Goal: Task Accomplishment & Management: Use online tool/utility

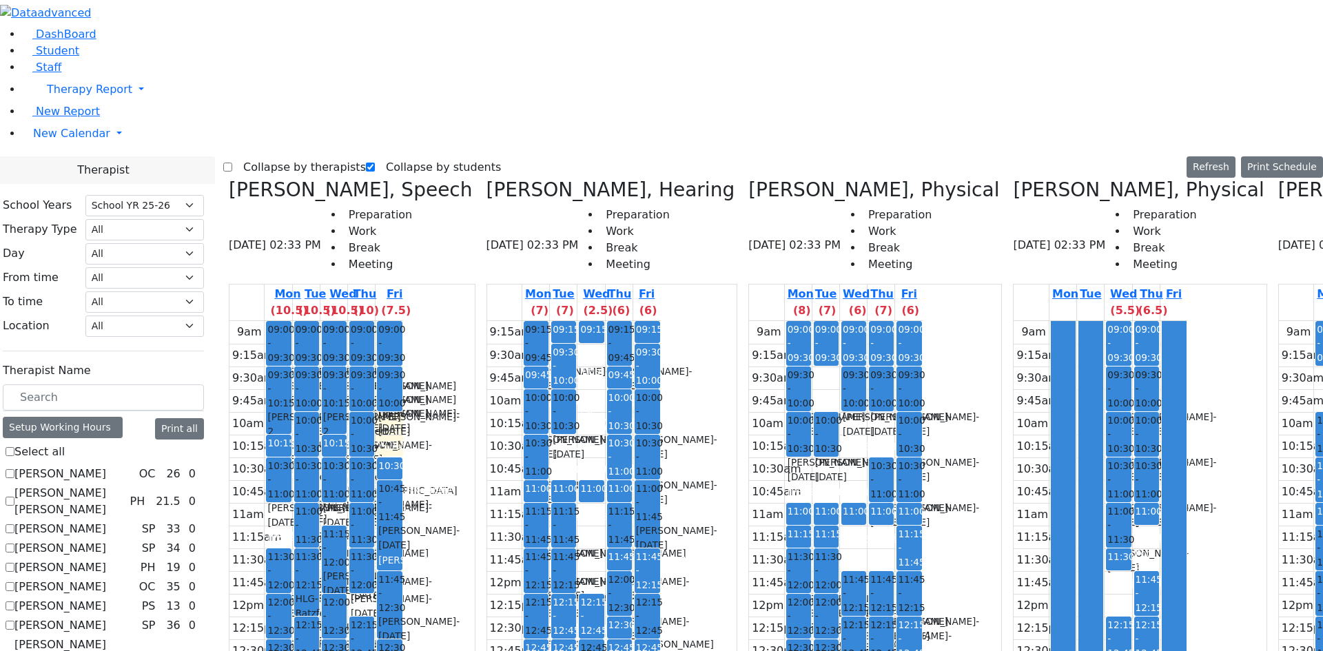
select select "212"
drag, startPoint x: 738, startPoint y: 220, endPoint x: 728, endPoint y: 238, distance: 21.3
click at [749, 321] on div "9am 9:15am 9:30am 9:45am 10am 10:15am 10:30am 10:45am 11am 11:15am 11:30am 11:4…" at bounding box center [836, 594] width 174 height 546
drag, startPoint x: 725, startPoint y: 234, endPoint x: 714, endPoint y: 237, distance: 11.4
click at [749, 321] on div "9am 9:15am 9:30am 9:45am 10am 10:15am 10:30am 10:45am 11am 11:15am 11:30am 11:4…" at bounding box center [836, 594] width 174 height 546
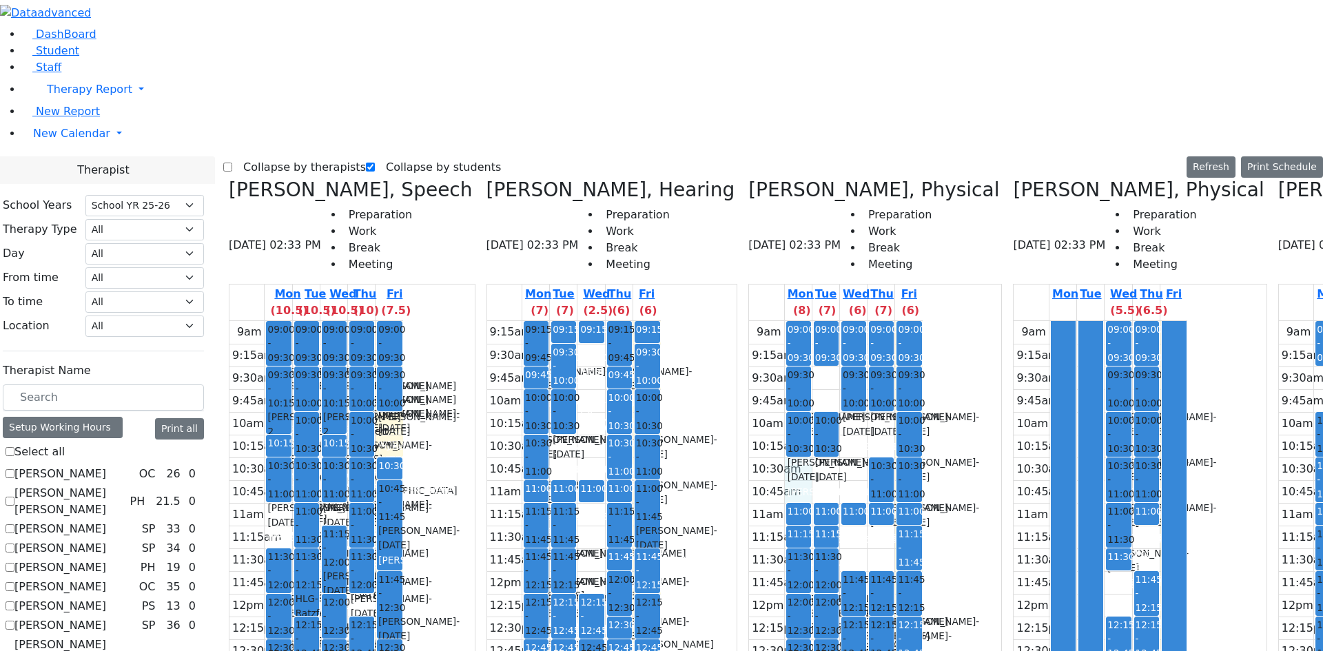
drag, startPoint x: 693, startPoint y: 231, endPoint x: 705, endPoint y: 234, distance: 12.6
click at [749, 321] on div "9am 9:15am 9:30am 9:45am 10am 10:15am 10:30am 10:45am 11am 11:15am 11:30am 11:4…" at bounding box center [836, 594] width 174 height 546
drag, startPoint x: 712, startPoint y: 223, endPoint x: 727, endPoint y: 229, distance: 16.4
click at [749, 321] on div "9am 9:15am 9:30am 9:45am 10am 10:15am 10:30am 10:45am 11am 11:15am 11:30am 11:4…" at bounding box center [836, 594] width 174 height 546
drag, startPoint x: 733, startPoint y: 226, endPoint x: 752, endPoint y: 203, distance: 29.9
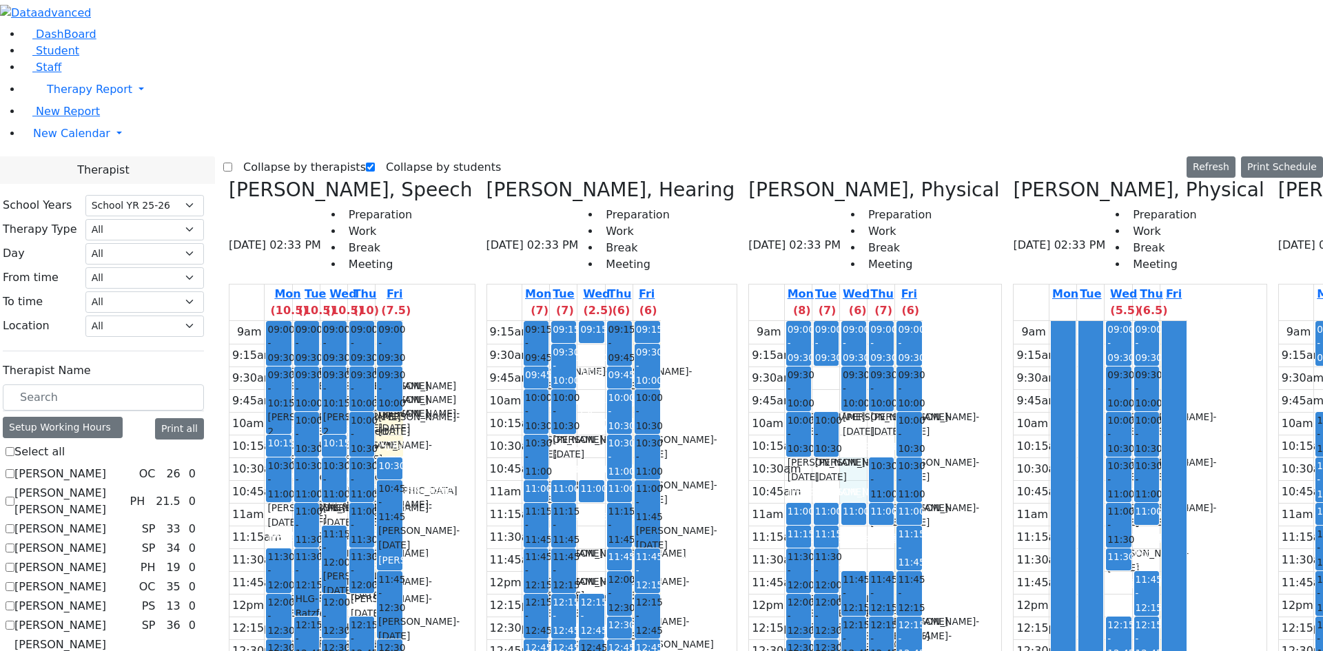
click at [749, 321] on div "9am 9:15am 9:30am 9:45am 10am 10:15am 10:30am 10:45am 11am 11:15am 11:30am 11:4…" at bounding box center [836, 594] width 174 height 546
drag, startPoint x: 754, startPoint y: 187, endPoint x: 763, endPoint y: 192, distance: 10.5
click at [756, 321] on div "9am 9:15am 9:30am 9:45am 10am 10:15am 10:30am 10:45am 11am 11:15am 11:30am 11:4…" at bounding box center [836, 594] width 174 height 546
click at [766, 321] on div "9am 9:15am 9:30am 9:45am 10am 10:15am 10:30am 10:45am 11am 11:15am 11:30am 11:4…" at bounding box center [836, 594] width 174 height 546
drag, startPoint x: 712, startPoint y: 134, endPoint x: 713, endPoint y: 146, distance: 11.8
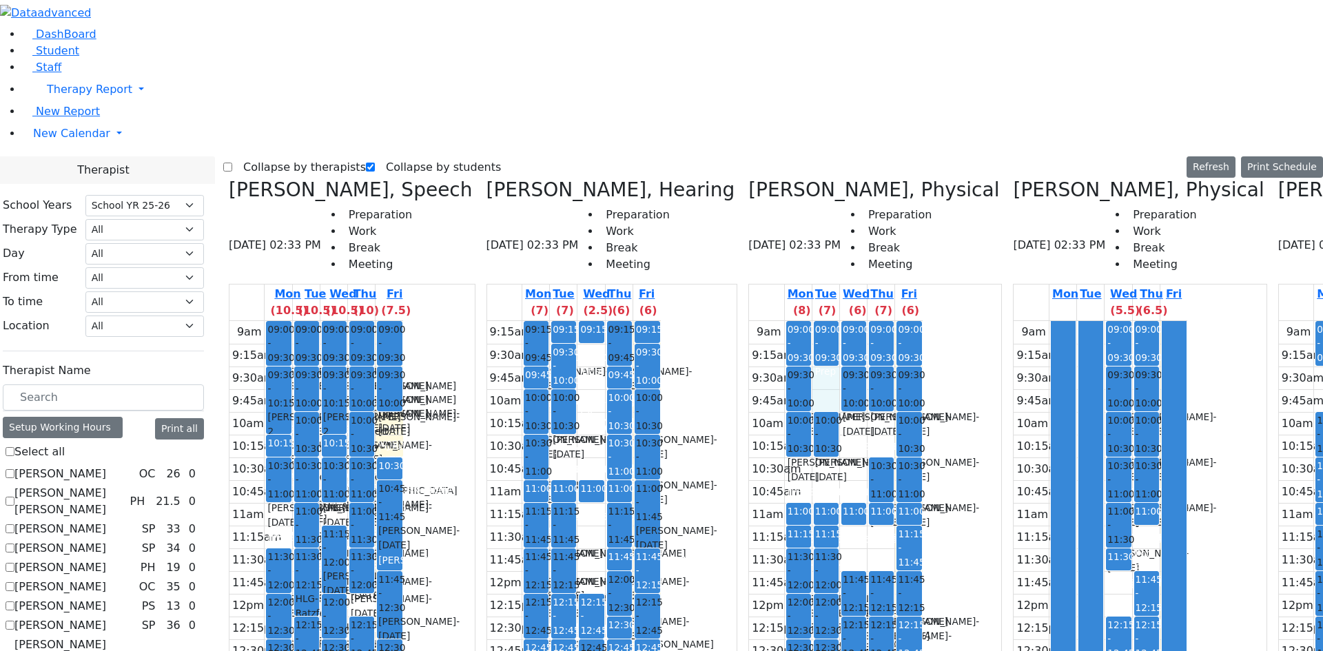
click at [749, 321] on div "9am 9:15am 9:30am 9:45am 10am 10:15am 10:30am 10:45am 11am 11:15am 11:30am 11:4…" at bounding box center [836, 594] width 174 height 546
drag, startPoint x: 761, startPoint y: 193, endPoint x: 761, endPoint y: 207, distance: 13.8
click at [761, 321] on div "9am 9:15am 9:30am 9:45am 10am 10:15am 10:30am 10:45am 11am 11:15am 11:30am 11:4…" at bounding box center [836, 594] width 174 height 546
click at [752, 321] on div "9am 9:15am 9:30am 9:45am 10am 10:15am 10:30am 10:45am 11am 11:15am 11:30am 11:4…" at bounding box center [836, 594] width 174 height 546
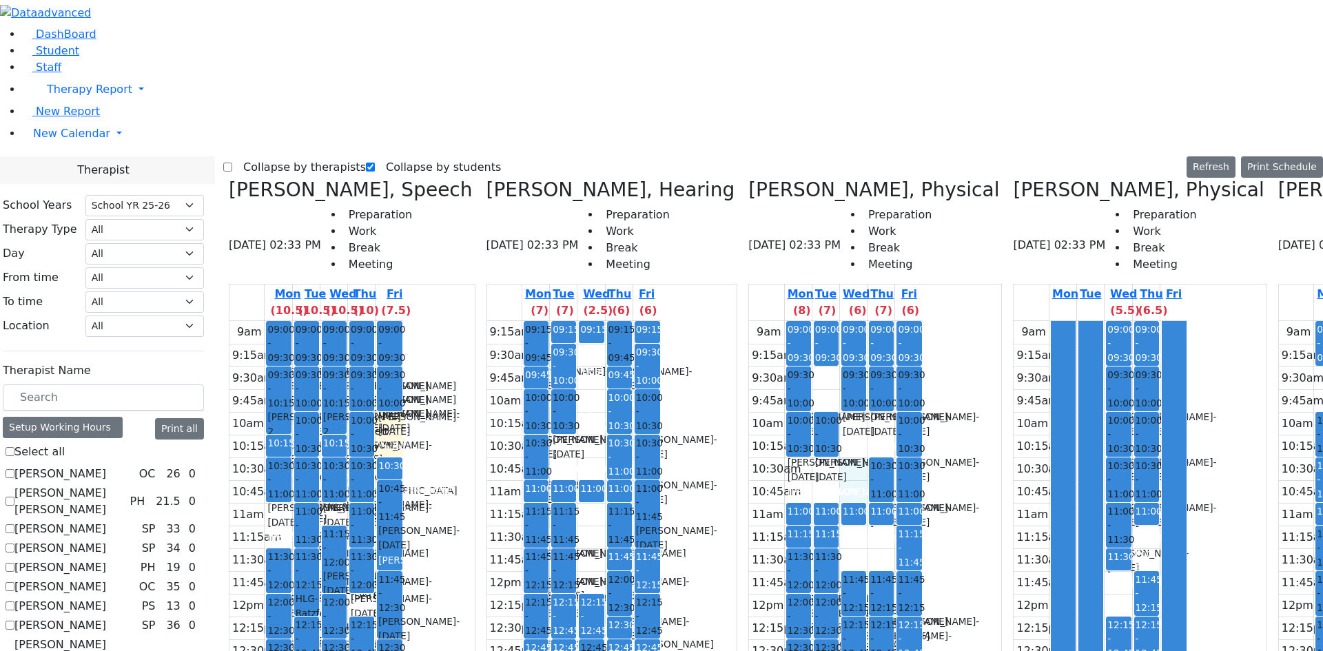
scroll to position [207, 0]
checkbox input "true"
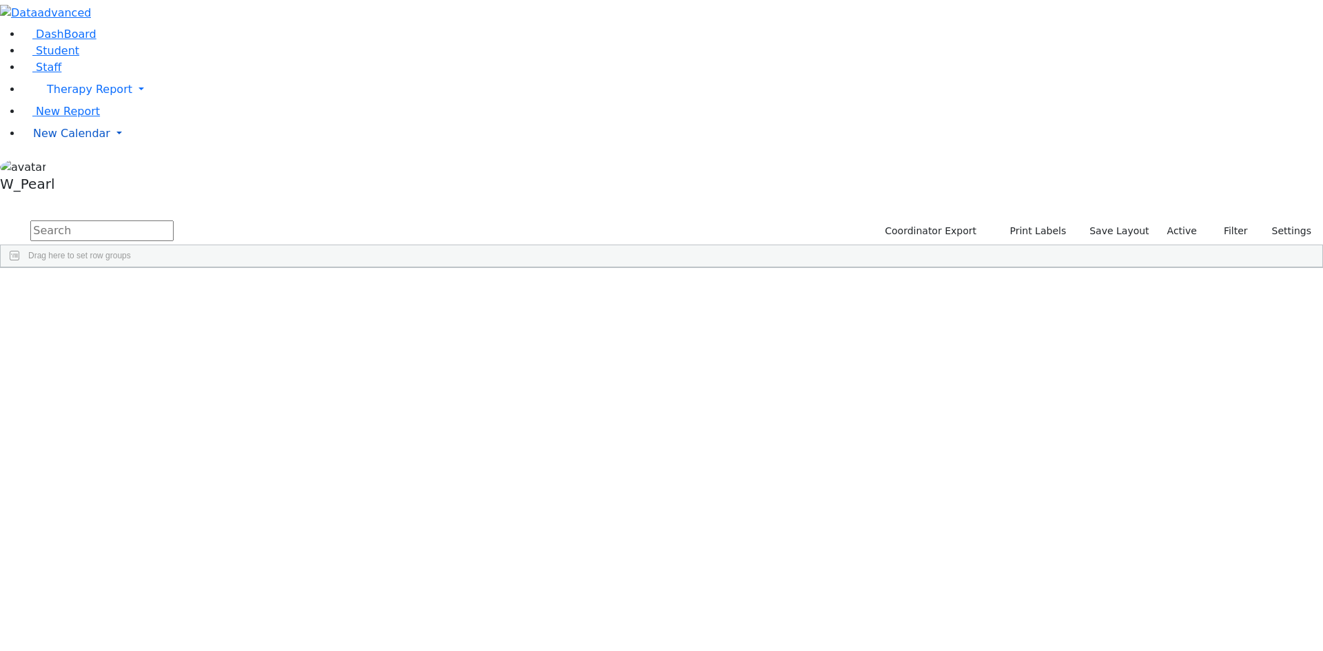
click at [71, 140] on span "New Calendar" at bounding box center [71, 133] width 77 height 13
click at [65, 167] on span "Calendar" at bounding box center [55, 160] width 50 height 13
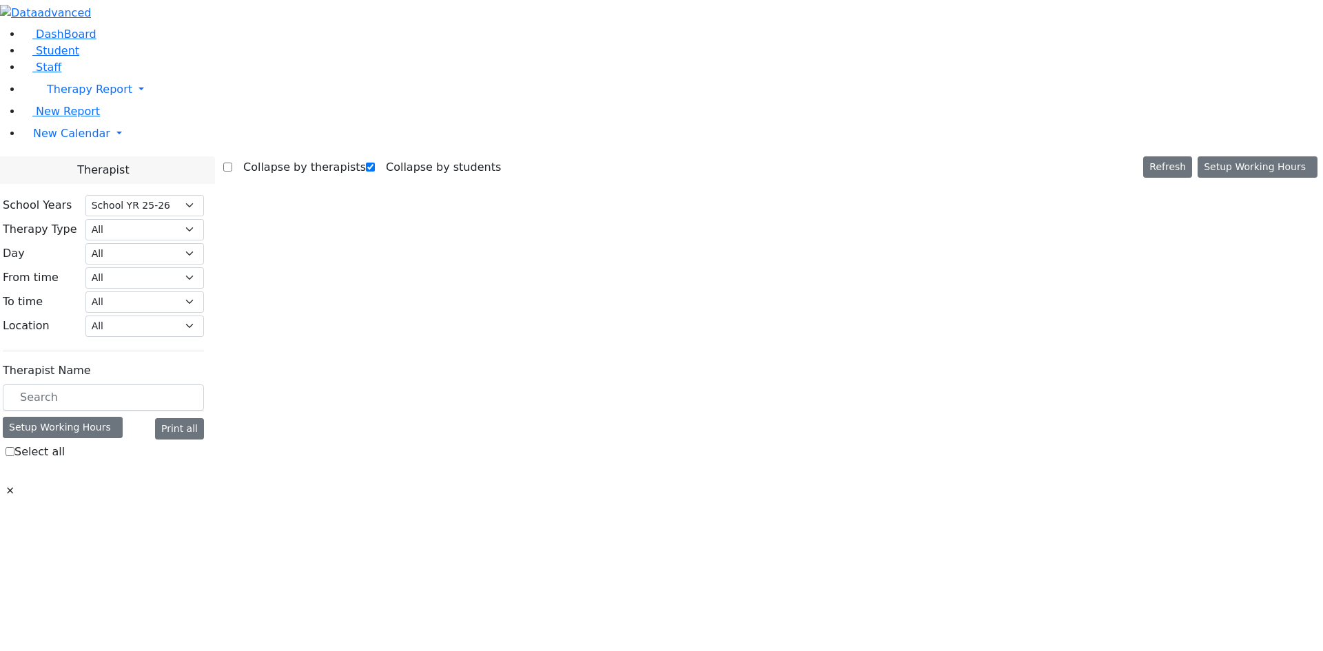
select select "212"
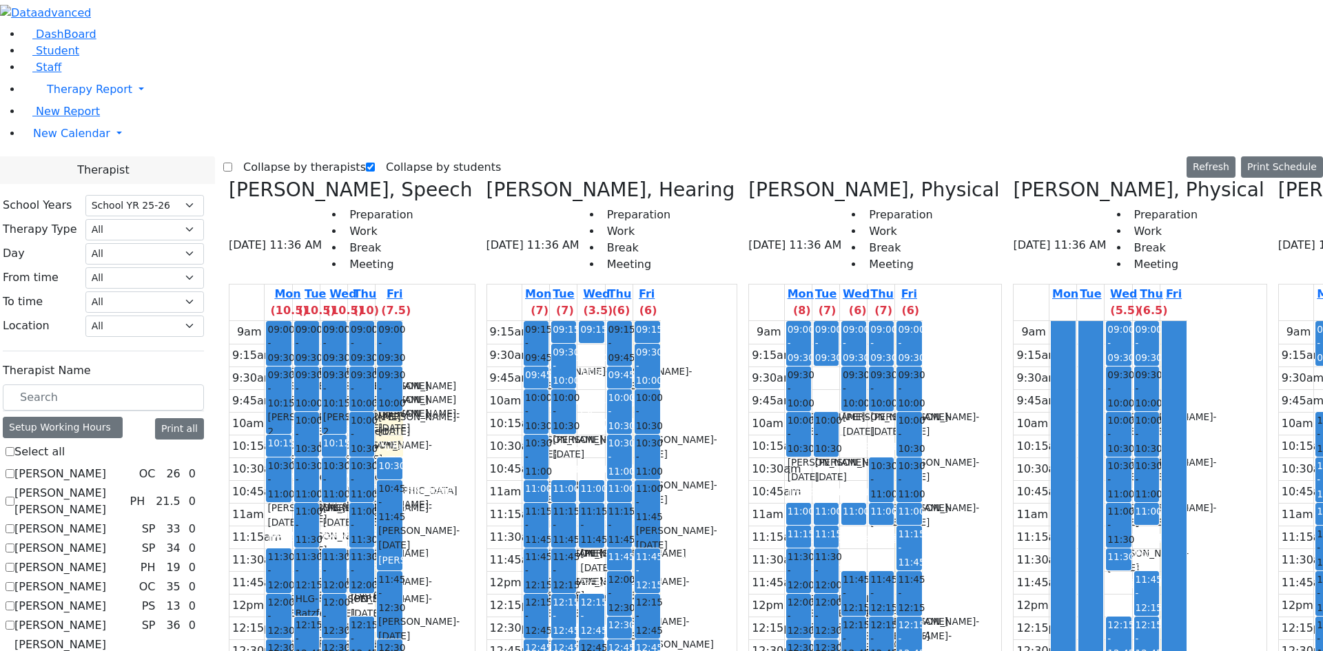
scroll to position [0, 644]
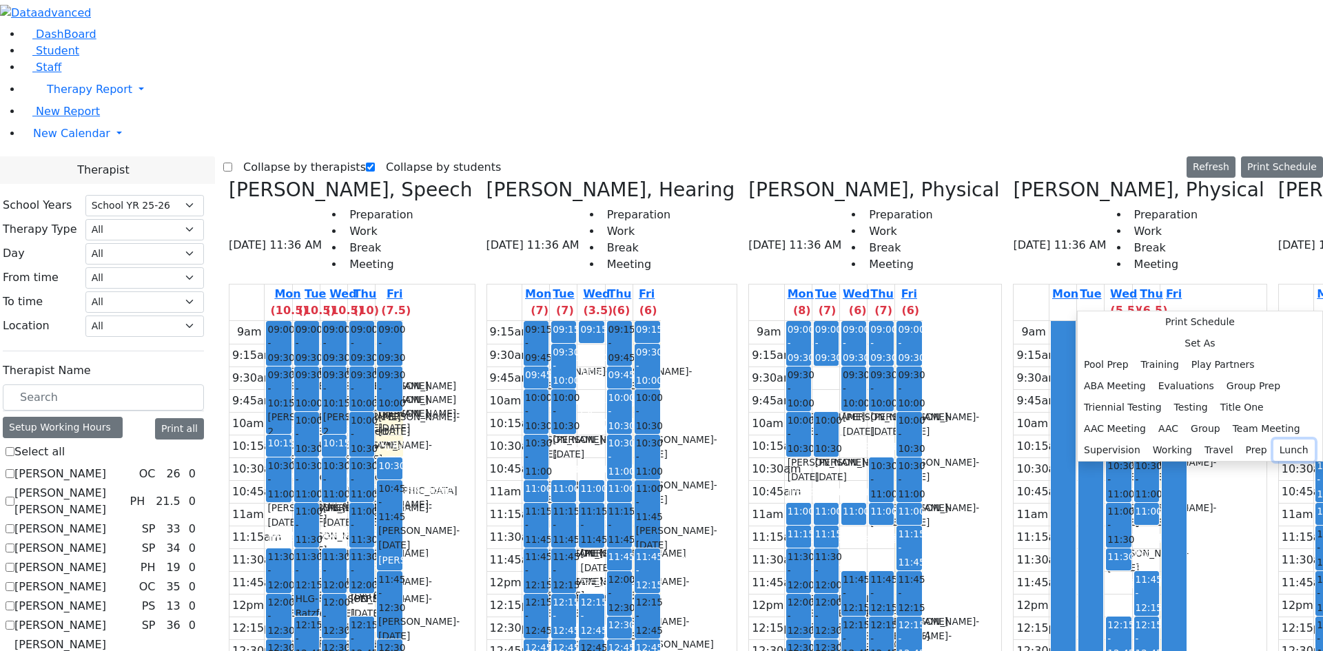
click at [1273, 439] on button "Lunch" at bounding box center [1293, 449] width 41 height 21
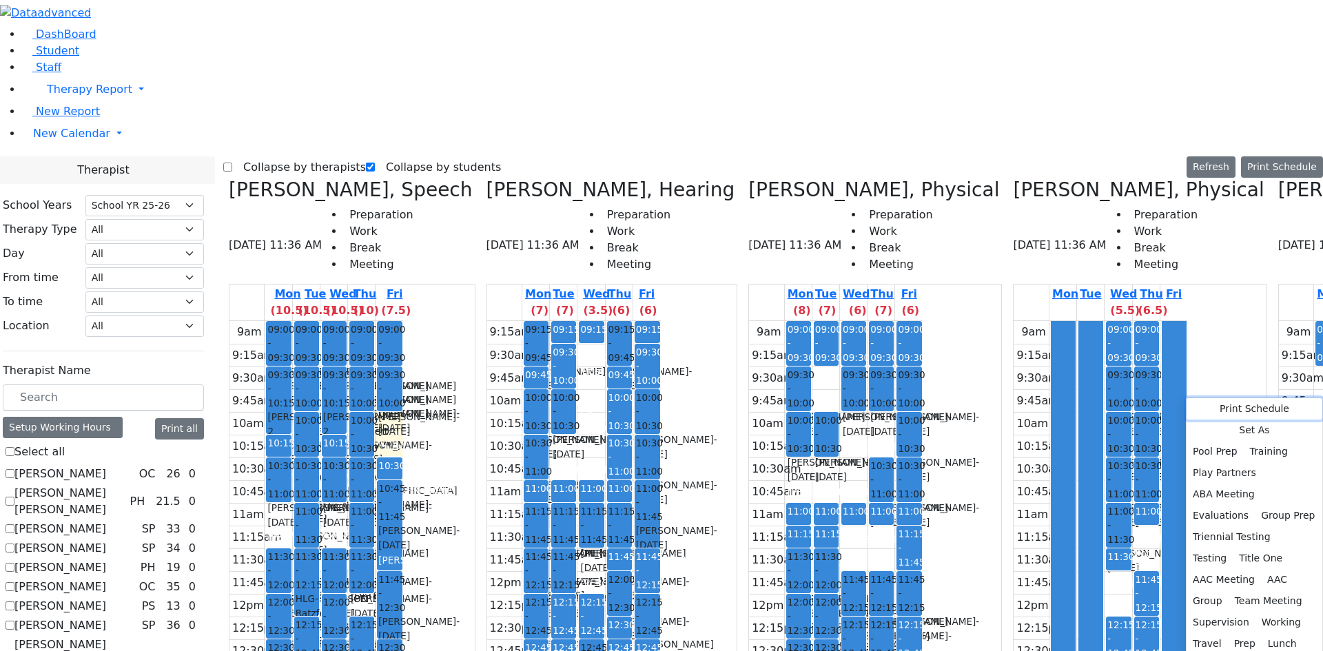
click at [1279, 405] on button "Print Schedule" at bounding box center [1254, 408] width 136 height 21
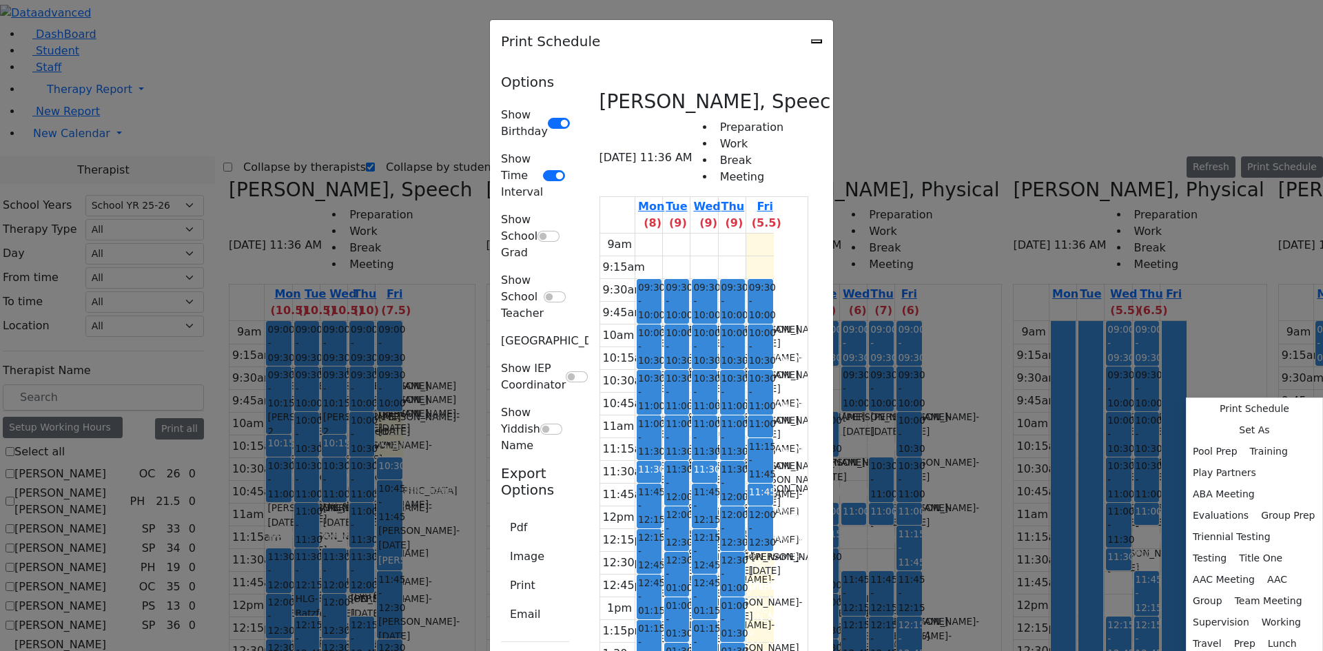
scroll to position [0, 0]
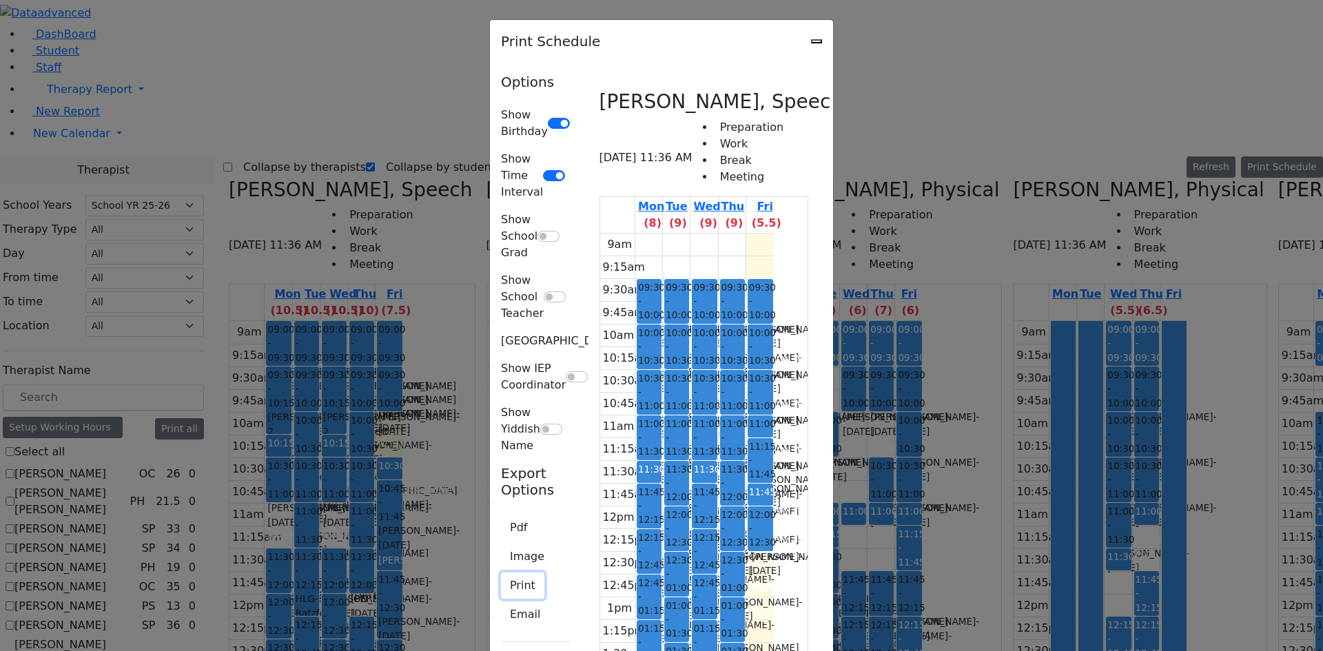
click at [501, 572] on button "Print" at bounding box center [522, 585] width 43 height 26
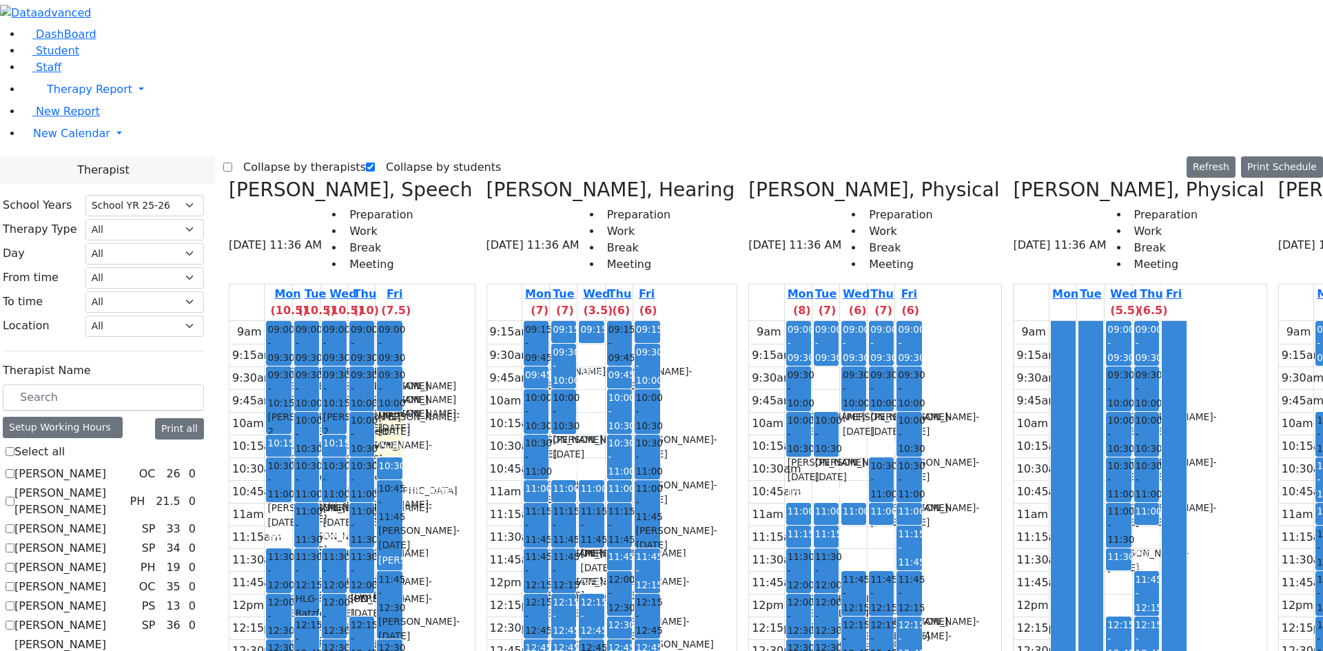
scroll to position [620, 0]
checkbox input "true"
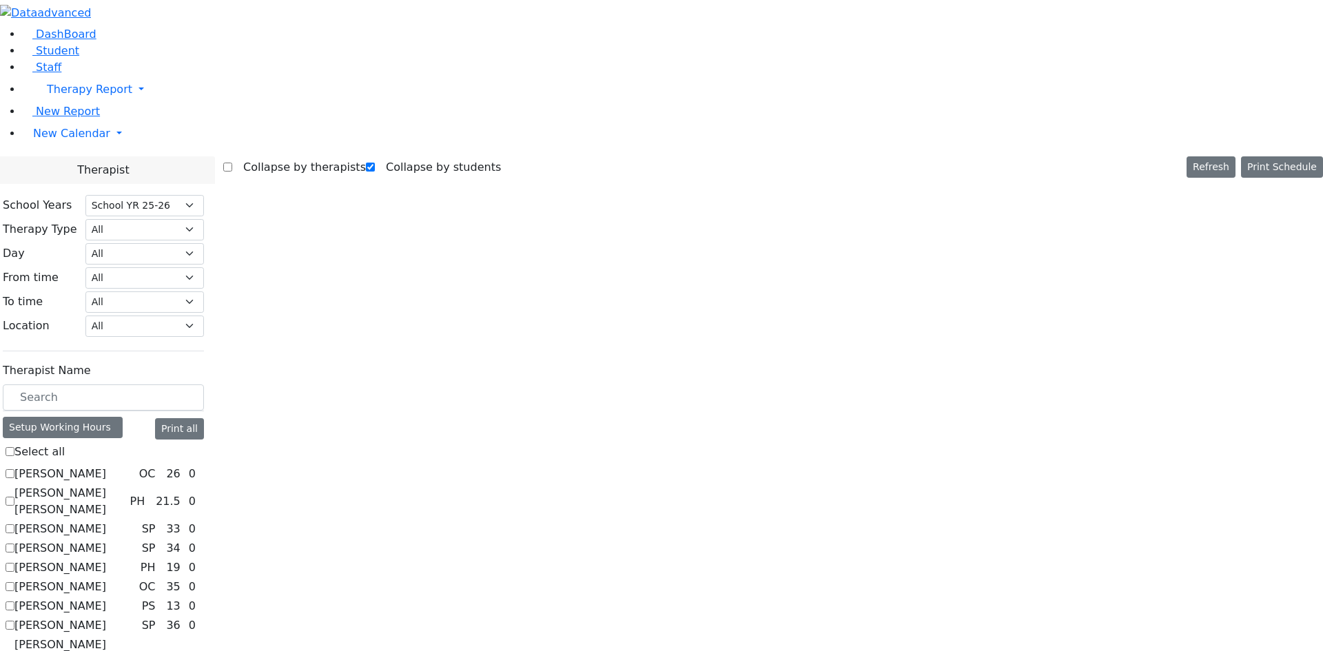
scroll to position [0, 0]
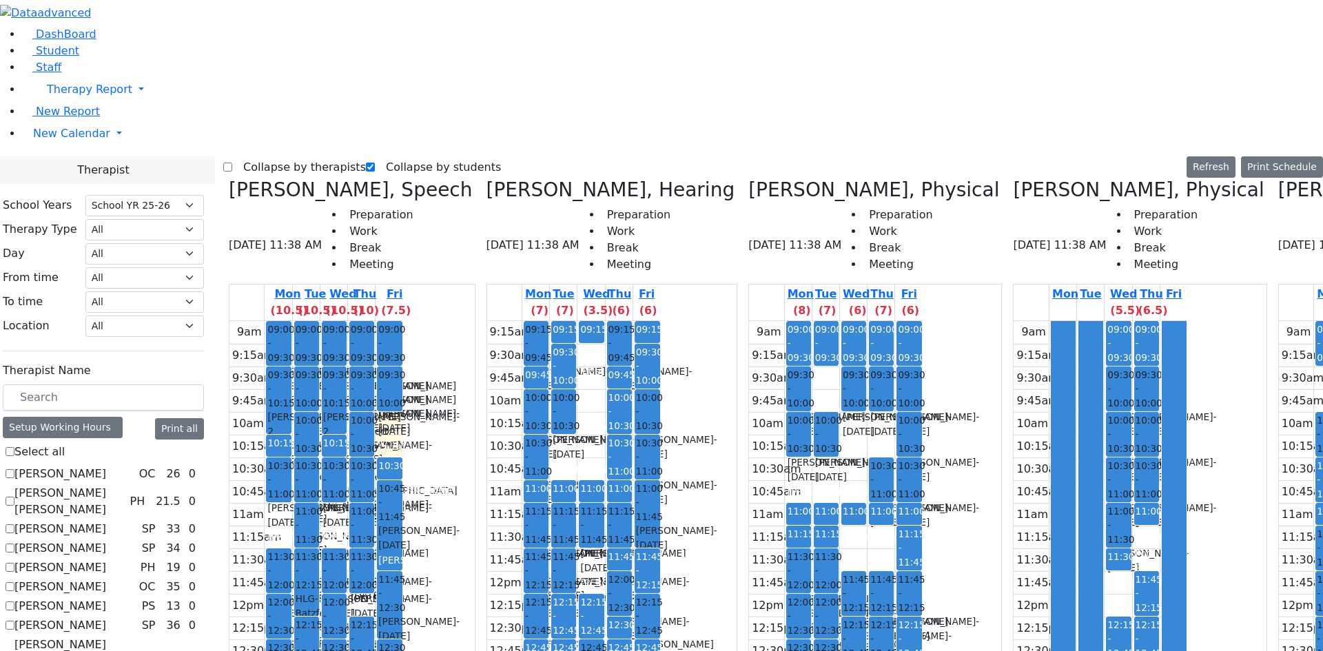
click at [278, 156] on label "Collapse by therapists" at bounding box center [299, 167] width 134 height 22
click at [232, 163] on input "Collapse by therapists" at bounding box center [227, 167] width 9 height 9
checkbox input "true"
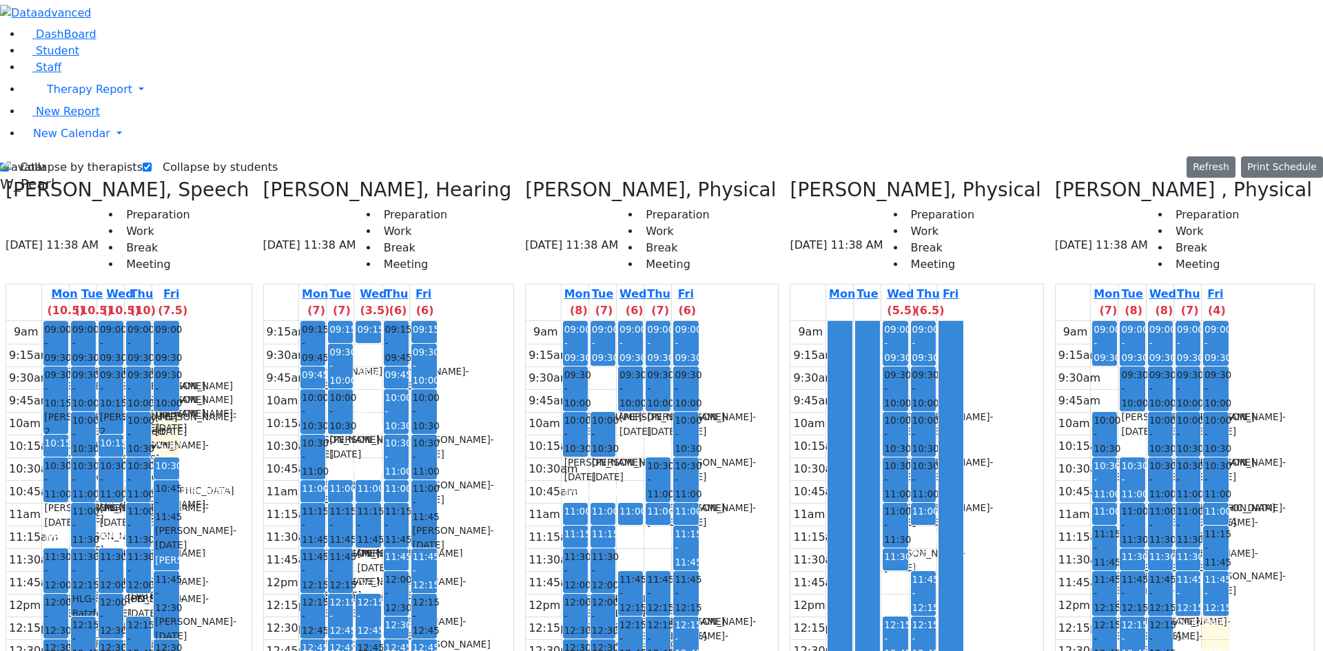
drag, startPoint x: 1042, startPoint y: 642, endPoint x: 1089, endPoint y: 643, distance: 46.9
drag, startPoint x: 1152, startPoint y: 643, endPoint x: 1194, endPoint y: 647, distance: 42.2
click at [1194, 647] on div "[PERSON_NAME], Speech [DATE] 11:38 AM Preparation Work Break Meeting Mon (10.5)…" at bounding box center [661, 525] width 1323 height 695
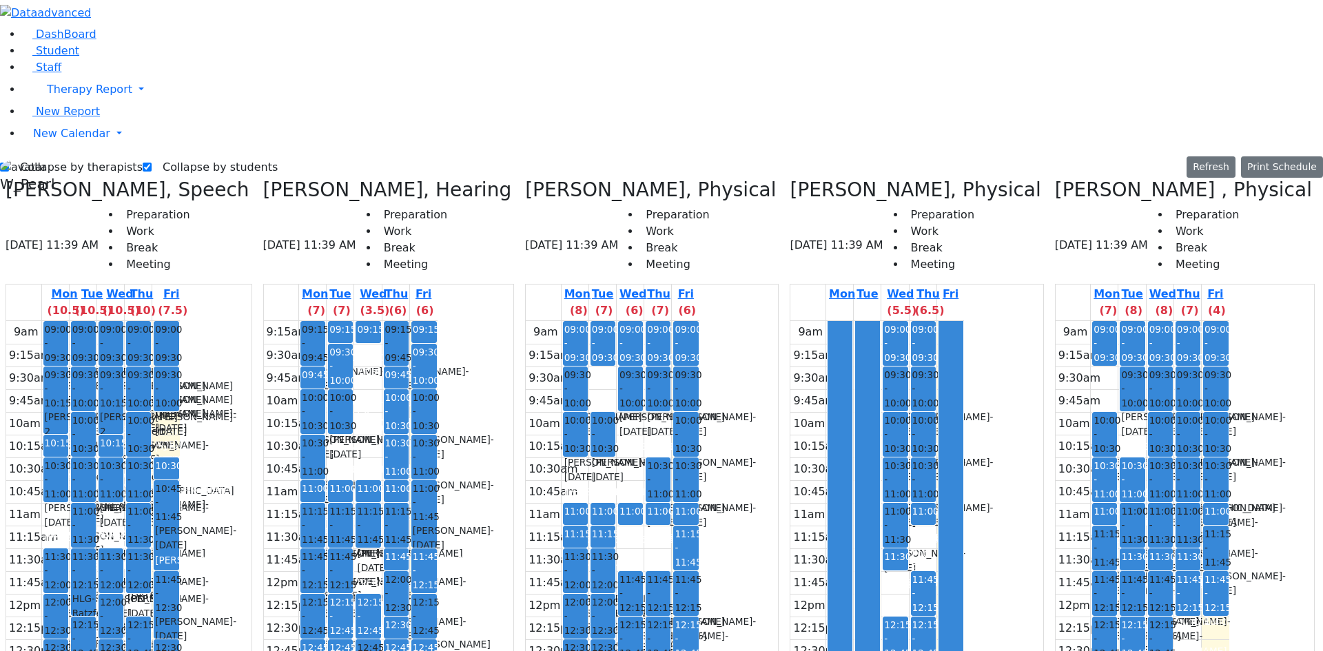
scroll to position [0, 431]
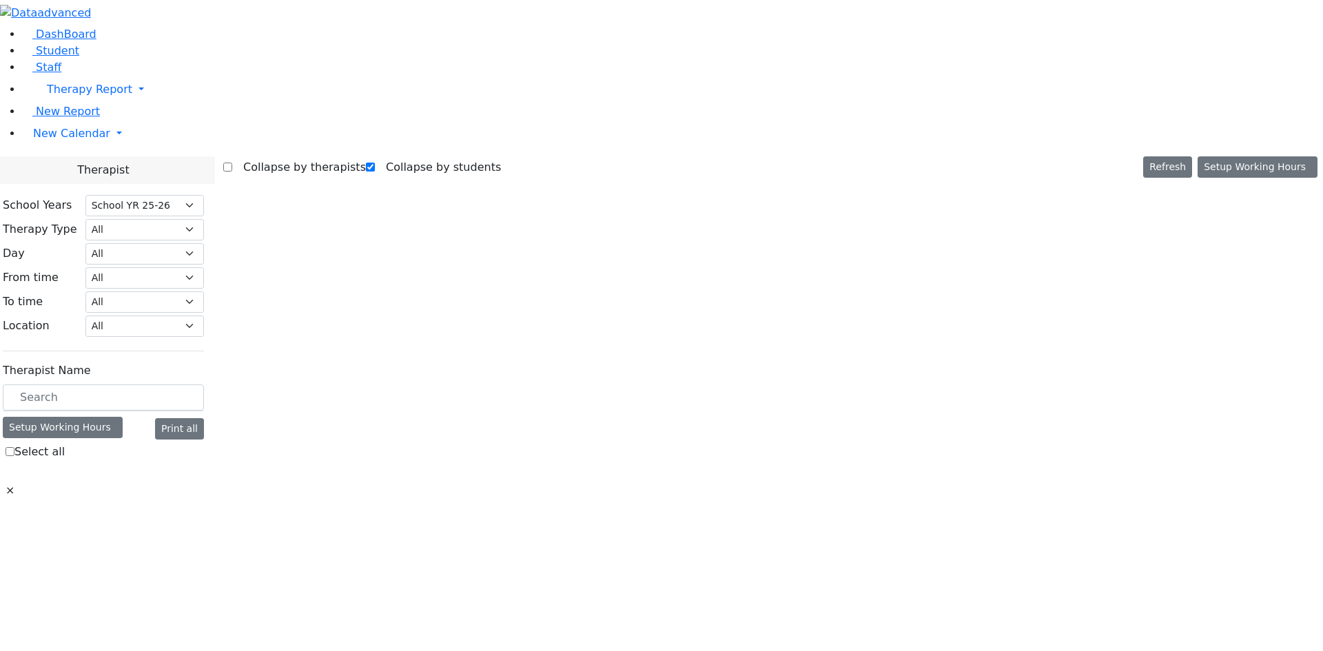
select select "212"
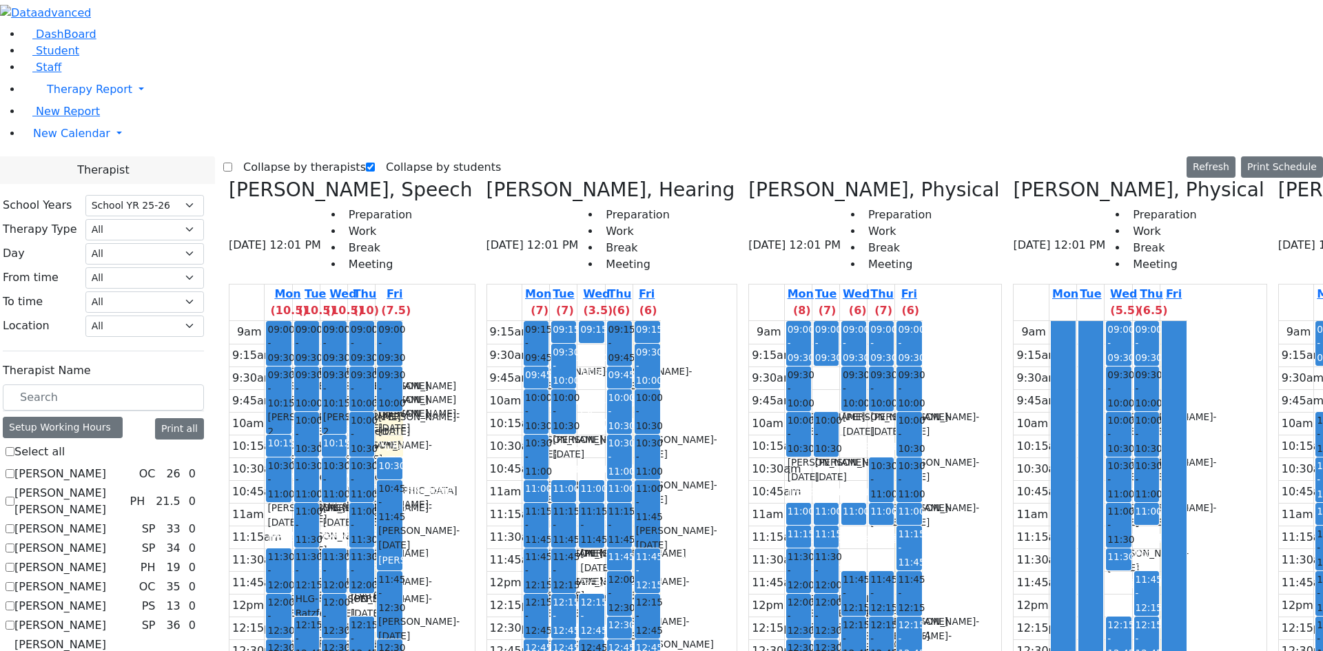
click at [272, 156] on label "Collapse by therapists" at bounding box center [299, 167] width 134 height 22
click at [232, 163] on input "Collapse by therapists" at bounding box center [227, 167] width 9 height 9
checkbox input "true"
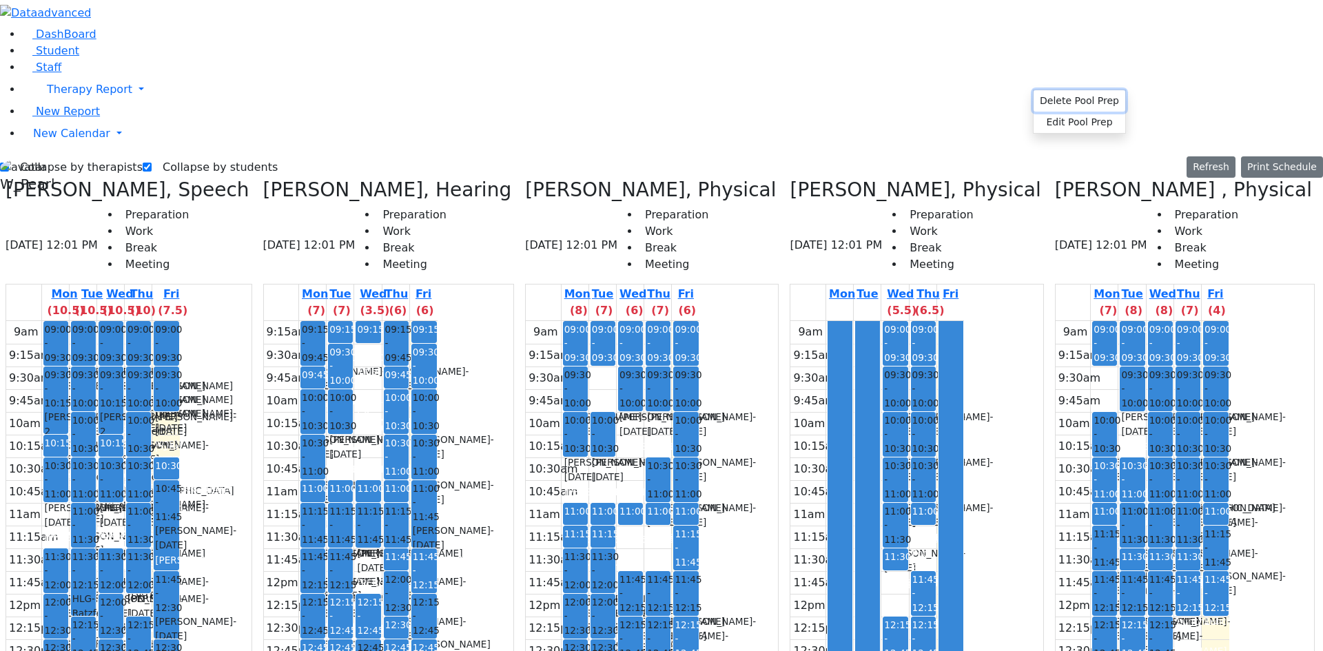
click at [1039, 96] on button "Delete Pool Prep" at bounding box center [1079, 100] width 92 height 21
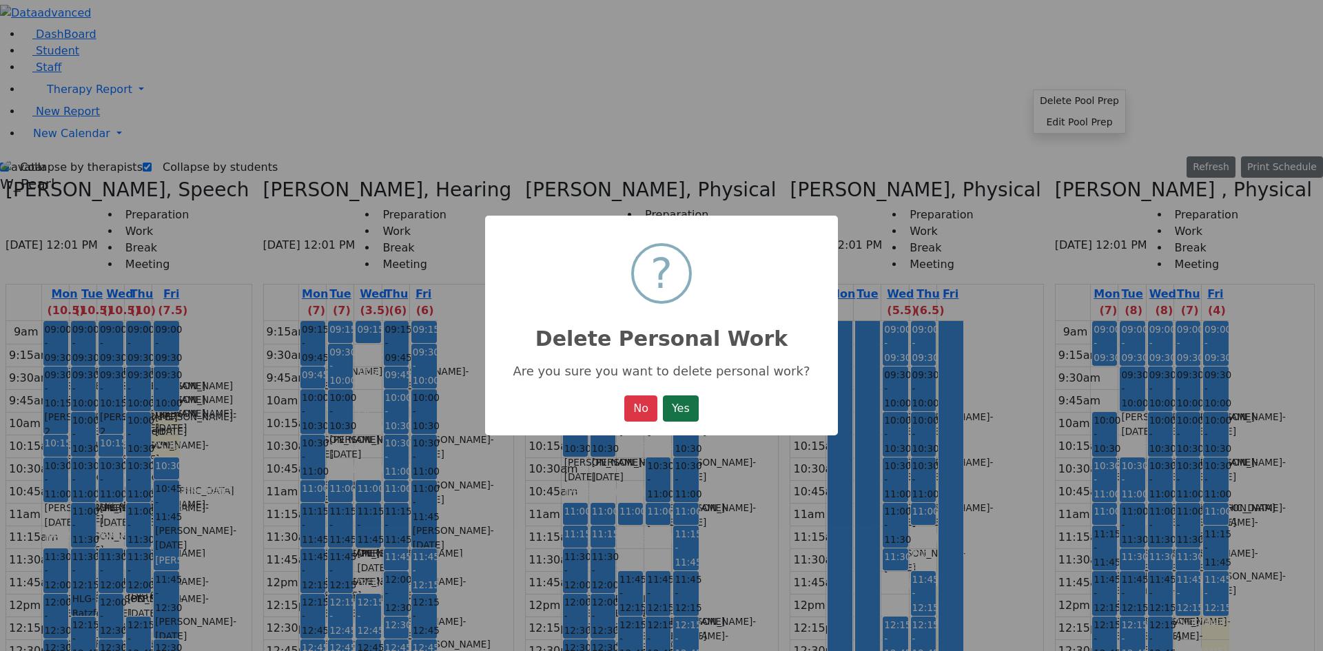
click at [691, 411] on button "Yes" at bounding box center [681, 408] width 36 height 26
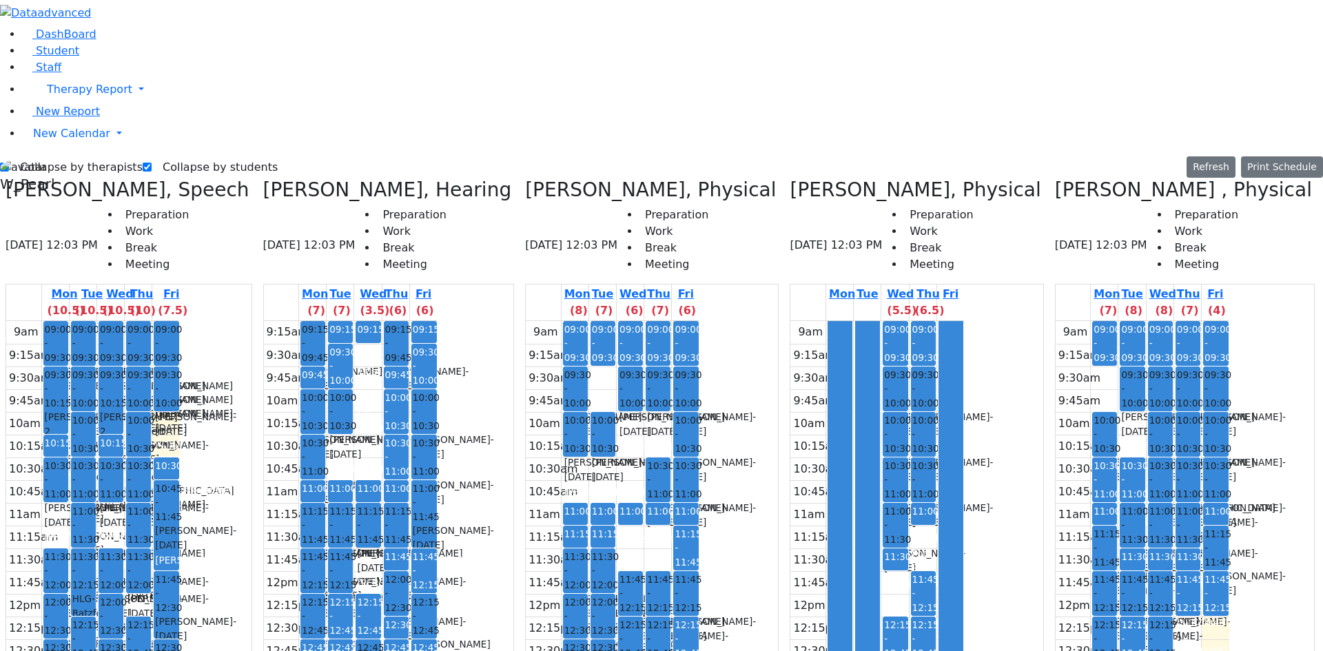
drag, startPoint x: 1032, startPoint y: 132, endPoint x: 1032, endPoint y: 118, distance: 14.5
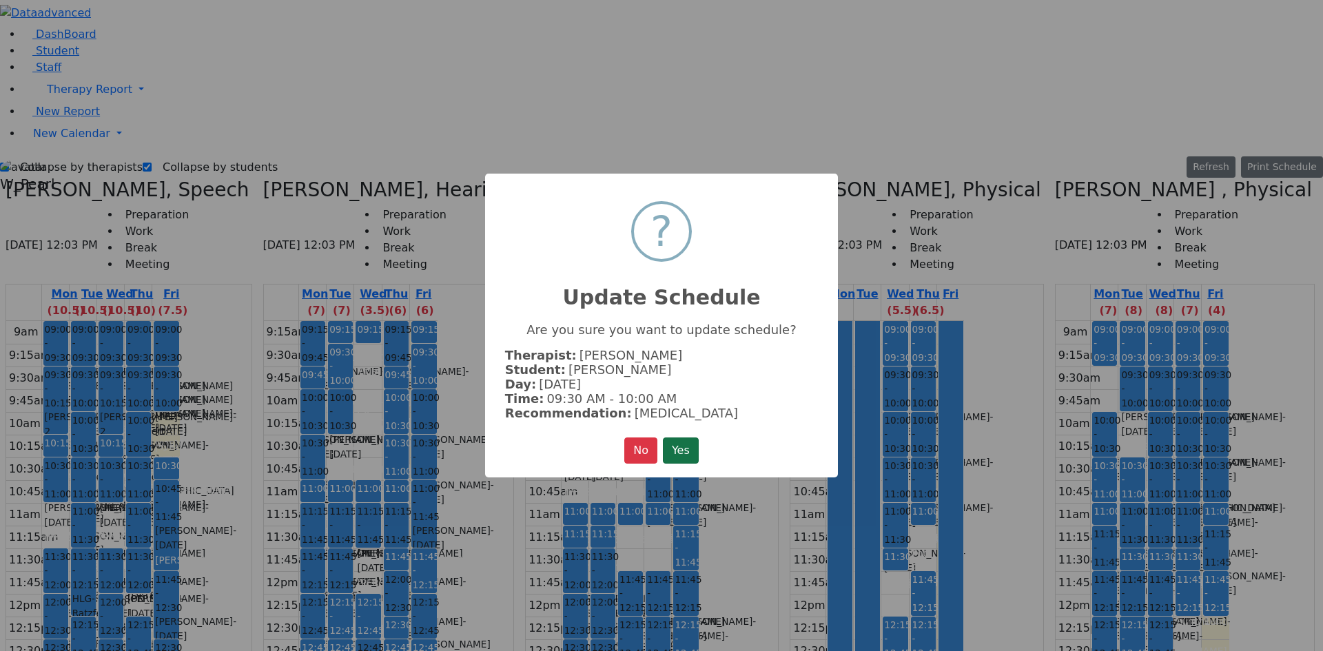
click at [685, 448] on button "Yes" at bounding box center [681, 450] width 36 height 26
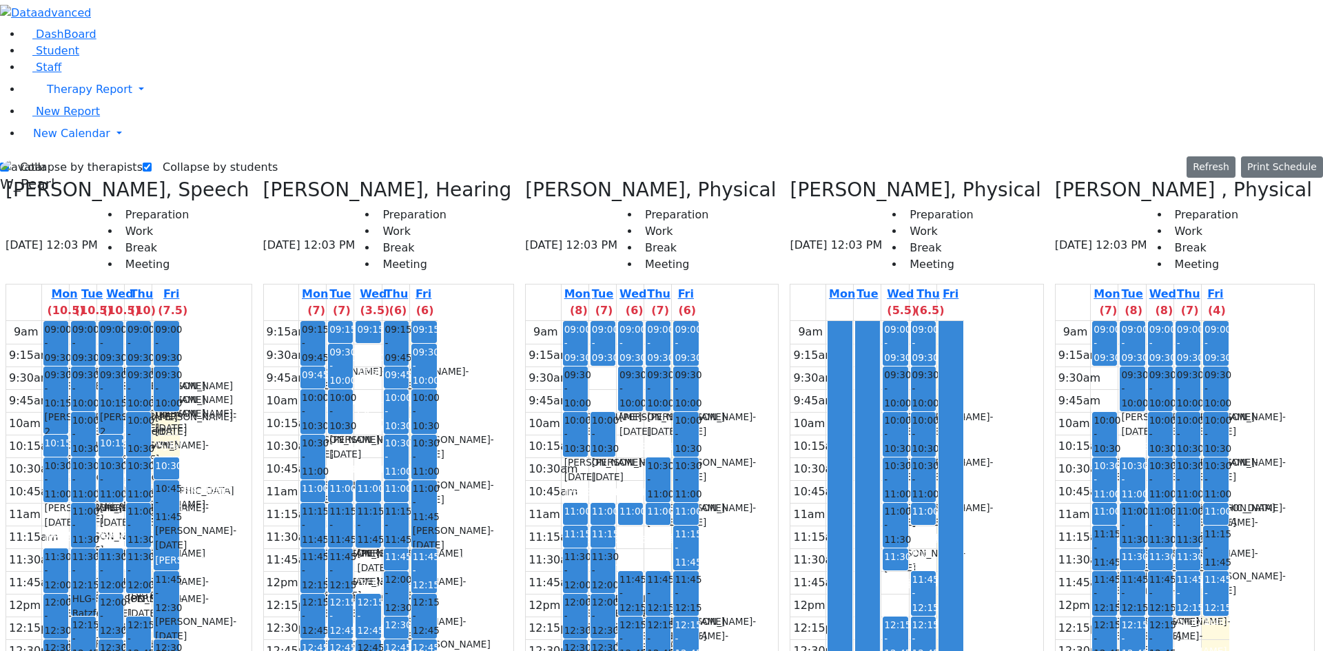
drag, startPoint x: 1034, startPoint y: 158, endPoint x: 1036, endPoint y: 146, distance: 12.6
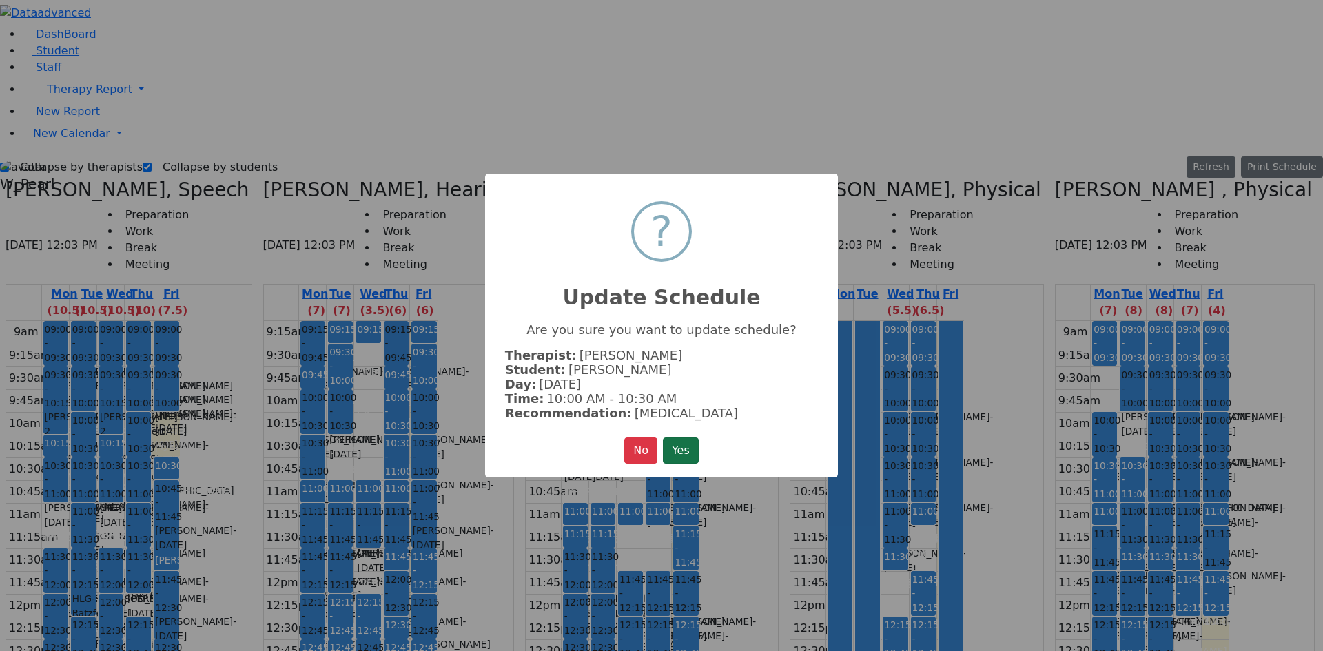
click at [694, 443] on button "Yes" at bounding box center [681, 450] width 36 height 26
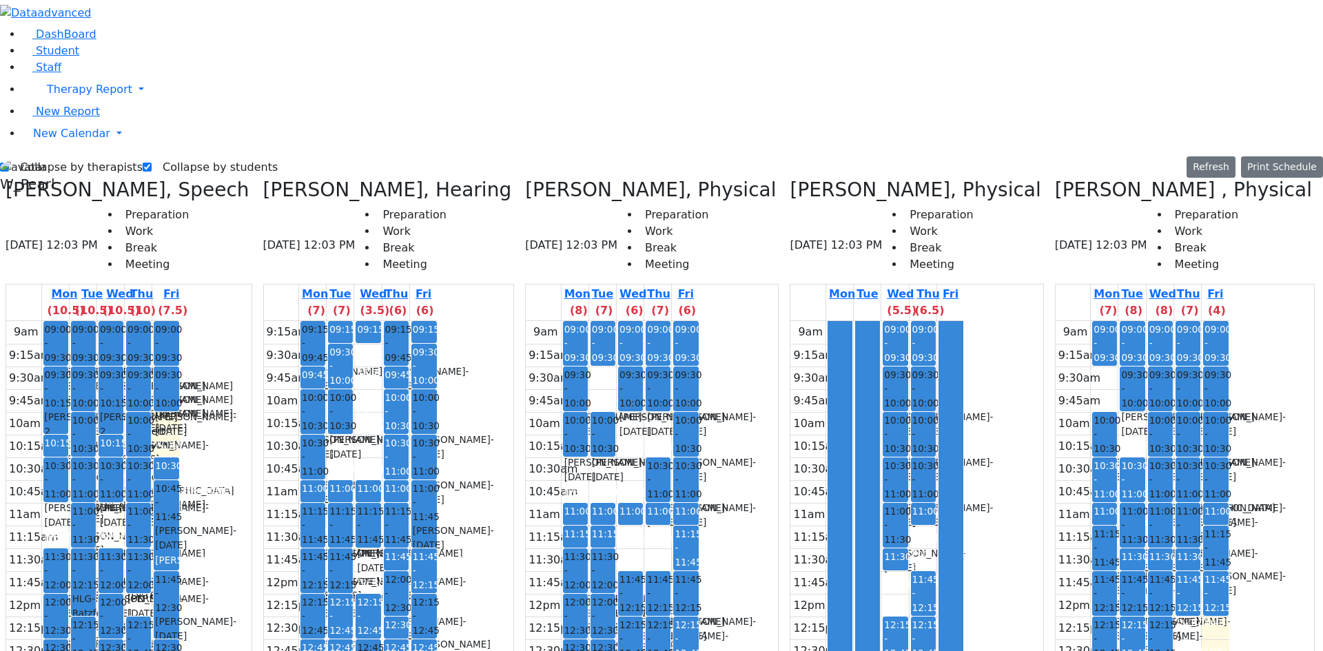
drag, startPoint x: 1026, startPoint y: 205, endPoint x: 1033, endPoint y: 191, distance: 15.1
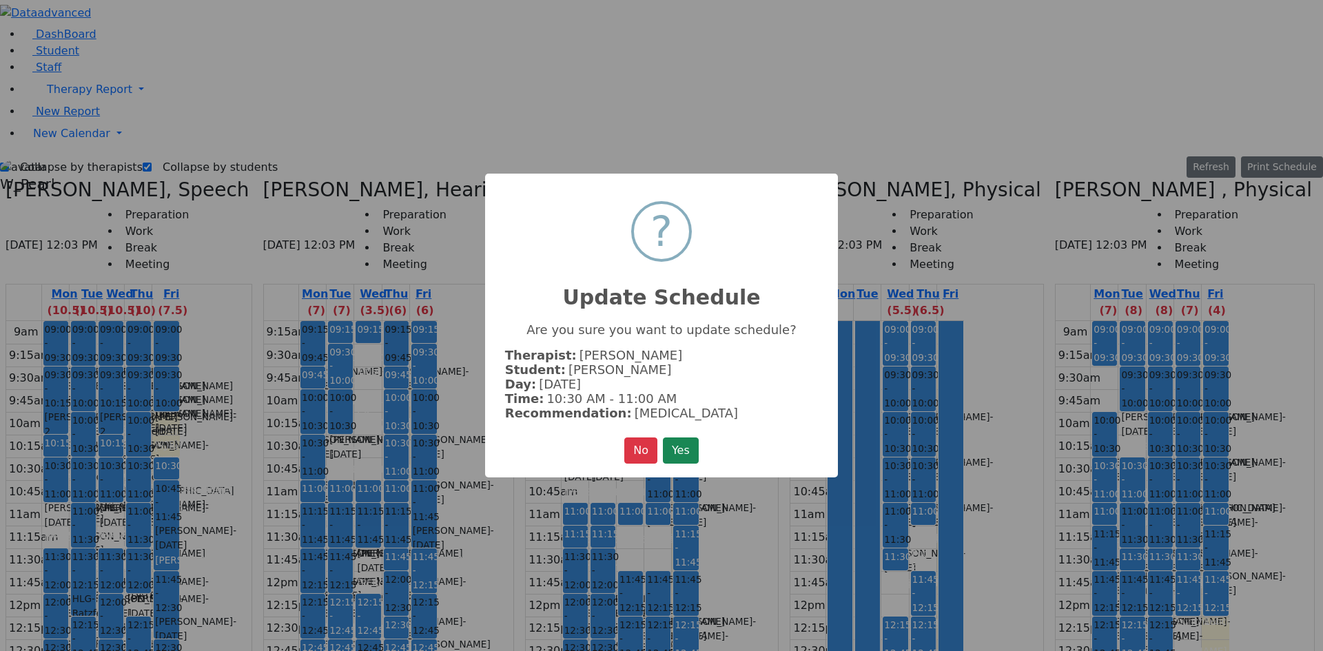
click at [683, 428] on div "× ? Update Schedule Are you sure you want to update schedule? Therapist: Fische…" at bounding box center [661, 326] width 353 height 304
click at [681, 444] on button "Yes" at bounding box center [681, 450] width 36 height 26
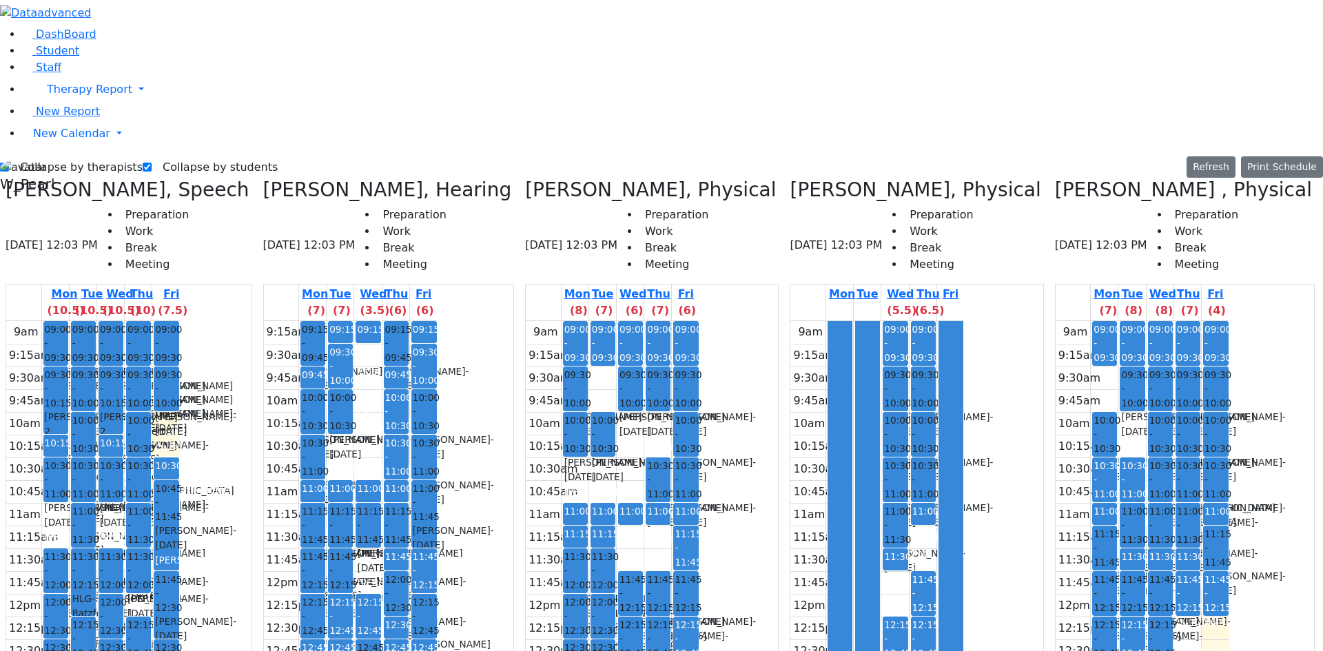
drag, startPoint x: 1026, startPoint y: 246, endPoint x: 1024, endPoint y: 232, distance: 13.9
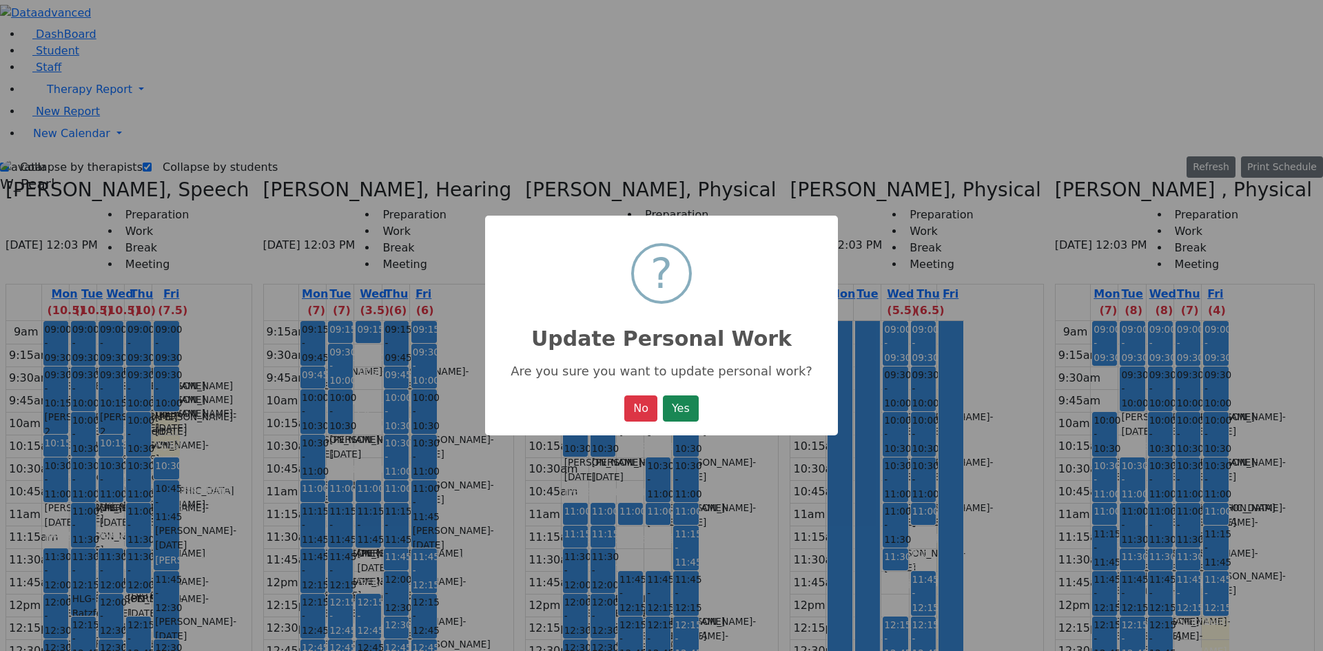
drag, startPoint x: 667, startPoint y: 416, endPoint x: 677, endPoint y: 410, distance: 12.1
click at [669, 413] on button "Yes" at bounding box center [681, 408] width 36 height 26
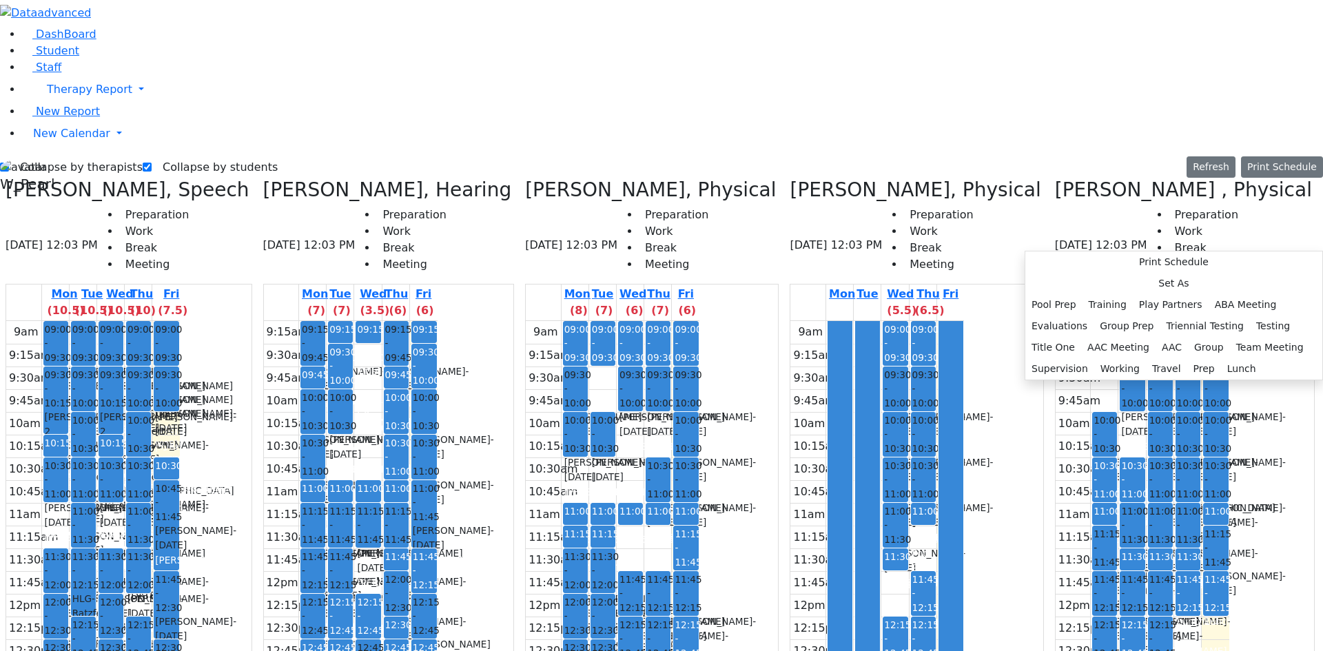
click at [1190, 374] on button "Prep" at bounding box center [1207, 363] width 34 height 21
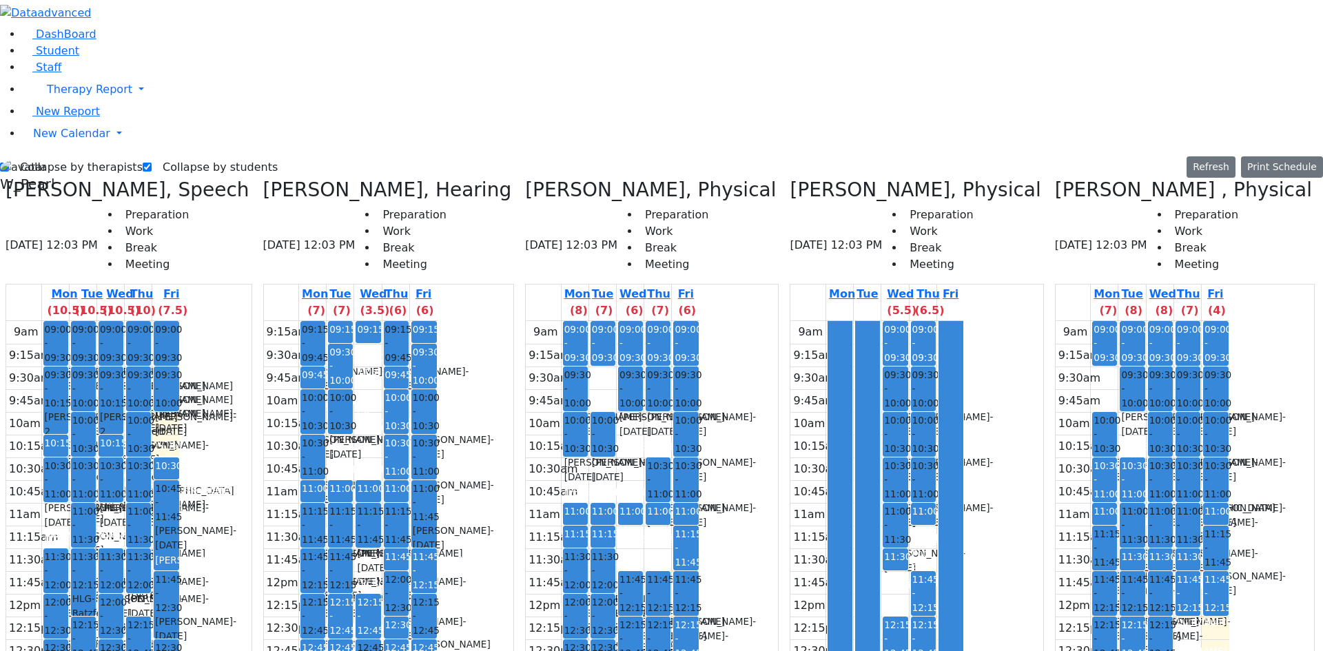
click at [790, 321] on div "9am 9:15am 9:30am 9:45am 10am 10:15am 10:30am 10:45am 11am 11:15am 11:30am 11:4…" at bounding box center [877, 594] width 174 height 546
drag, startPoint x: 223, startPoint y: 497, endPoint x: 218, endPoint y: 513, distance: 15.7
click at [180, 513] on div "9am 9:15am 9:30am 9:45am 10am 10:15am 10:30am 10:45am 11am 11:15am 11:30am 11:4…" at bounding box center [93, 594] width 174 height 546
click at [180, 519] on div "9am 9:15am 9:30am 9:45am 10am 10:15am 10:30am 10:45am 11am 11:15am 11:30am 11:4…" at bounding box center [93, 594] width 174 height 546
click at [180, 533] on div "9am 9:15am 9:30am 9:45am 10am 10:15am 10:30am 10:45am 11am 11:15am 11:30am 11:4…" at bounding box center [93, 594] width 174 height 546
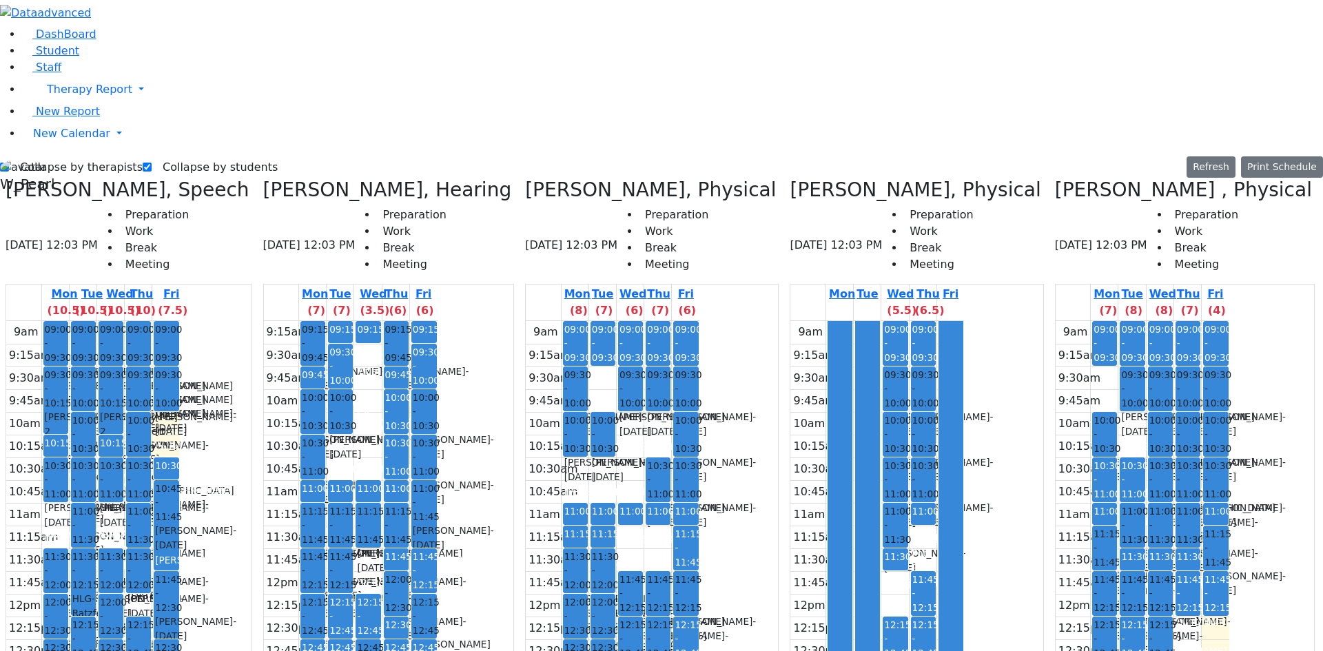
click at [180, 539] on div "9am 9:15am 9:30am 9:45am 10am 10:15am 10:30am 10:45am 11am 11:15am 11:30am 11:4…" at bounding box center [93, 594] width 174 height 546
click at [138, 539] on div "9am 9:15am 9:30am 9:45am 10am 10:15am 10:30am 10:45am 11am 11:15am 11:30am 11:4…" at bounding box center [93, 594] width 174 height 546
click at [134, 526] on div "9am 9:15am 9:30am 9:45am 10am 10:15am 10:30am 10:45am 11am 11:15am 11:30am 11:4…" at bounding box center [93, 594] width 174 height 546
click at [180, 537] on div "9am 9:15am 9:30am 9:45am 10am 10:15am 10:30am 10:45am 11am 11:15am 11:30am 11:4…" at bounding box center [93, 594] width 174 height 546
click at [180, 538] on div "9am 9:15am 9:30am 9:45am 10am 10:15am 10:30am 10:45am 11am 11:15am 11:30am 11:4…" at bounding box center [93, 594] width 174 height 546
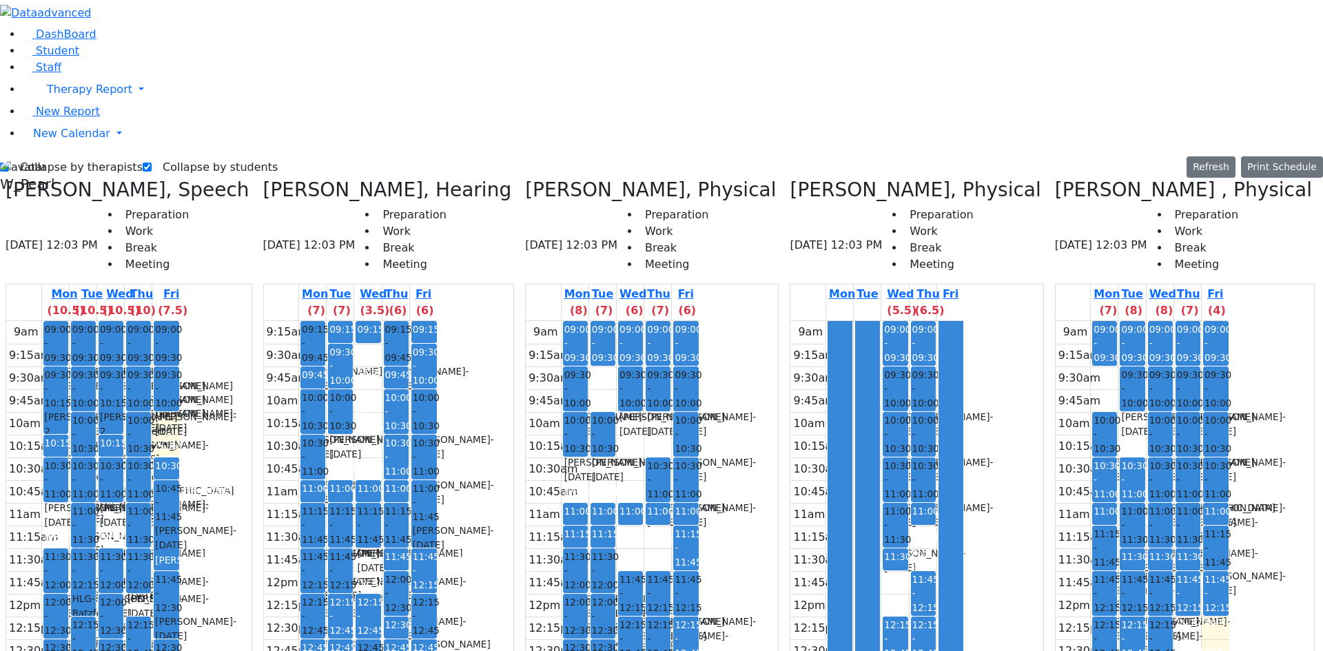
click at [180, 527] on div "9am 9:15am 9:30am 9:45am 10am 10:15am 10:30am 10:45am 11am 11:15am 11:30am 11:4…" at bounding box center [93, 594] width 174 height 546
click at [180, 504] on div "9am 9:15am 9:30am 9:45am 10am 10:15am 10:30am 10:45am 11am 11:15am 11:30am 11:4…" at bounding box center [93, 594] width 174 height 546
click at [180, 519] on div "9am 9:15am 9:30am 9:45am 10am 10:15am 10:30am 10:45am 11am 11:15am 11:30am 11:4…" at bounding box center [93, 594] width 174 height 546
click at [180, 537] on div "9am 9:15am 9:30am 9:45am 10am 10:15am 10:30am 10:45am 11am 11:15am 11:30am 11:4…" at bounding box center [93, 594] width 174 height 546
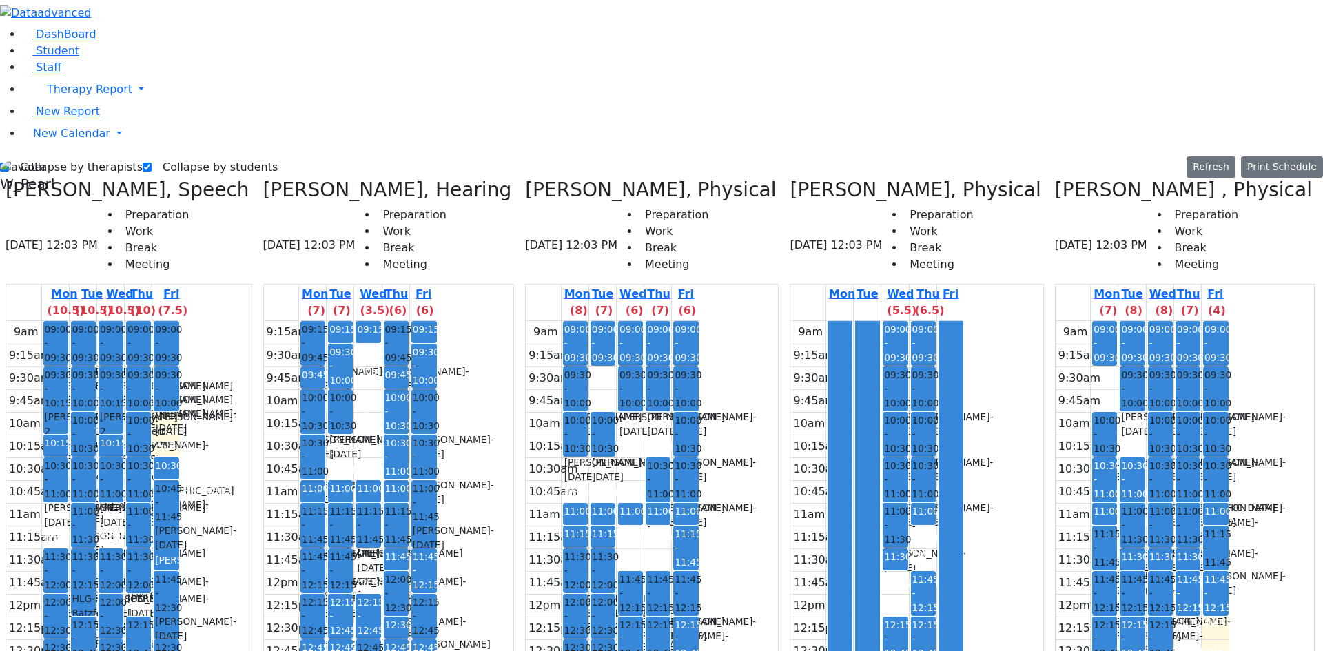
click at [180, 523] on div "9am 9:15am 9:30am 9:45am 10am 10:15am 10:30am 10:45am 11am 11:15am 11:30am 11:4…" at bounding box center [93, 594] width 174 height 546
drag, startPoint x: 215, startPoint y: 548, endPoint x: 212, endPoint y: 531, distance: 17.4
click at [180, 545] on div "9am 9:15am 9:30am 9:45am 10am 10:15am 10:30am 10:45am 11am 11:15am 11:30am 11:4…" at bounding box center [93, 594] width 174 height 546
click at [180, 524] on div "9am 9:15am 9:30am 9:45am 10am 10:15am 10:30am 10:45am 11am 11:15am 11:30am 11:4…" at bounding box center [93, 594] width 174 height 546
click at [180, 501] on div "9am 9:15am 9:30am 9:45am 10am 10:15am 10:30am 10:45am 11am 11:15am 11:30am 11:4…" at bounding box center [93, 594] width 174 height 546
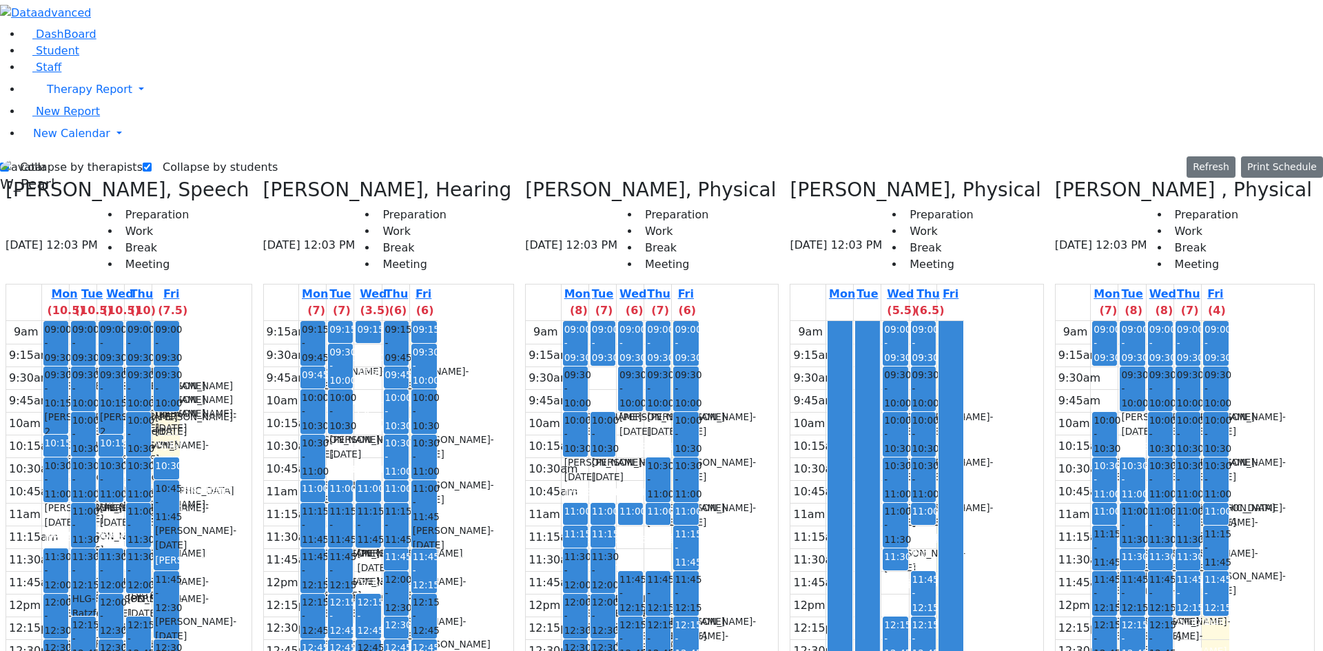
click at [180, 521] on div "9am 9:15am 9:30am 9:45am 10am 10:15am 10:30am 10:45am 11am 11:15am 11:30am 11:4…" at bounding box center [93, 594] width 174 height 546
click at [180, 539] on div "9am 9:15am 9:30am 9:45am 10am 10:15am 10:30am 10:45am 11am 11:15am 11:30am 11:4…" at bounding box center [93, 594] width 174 height 546
drag, startPoint x: 186, startPoint y: 541, endPoint x: 186, endPoint y: 528, distance: 13.1
click at [180, 539] on div "9am 9:15am 9:30am 9:45am 10am 10:15am 10:30am 10:45am 11am 11:15am 11:30am 11:4…" at bounding box center [93, 594] width 174 height 546
click at [180, 527] on div "9am 9:15am 9:30am 9:45am 10am 10:15am 10:30am 10:45am 11am 11:15am 11:30am 11:4…" at bounding box center [93, 594] width 174 height 546
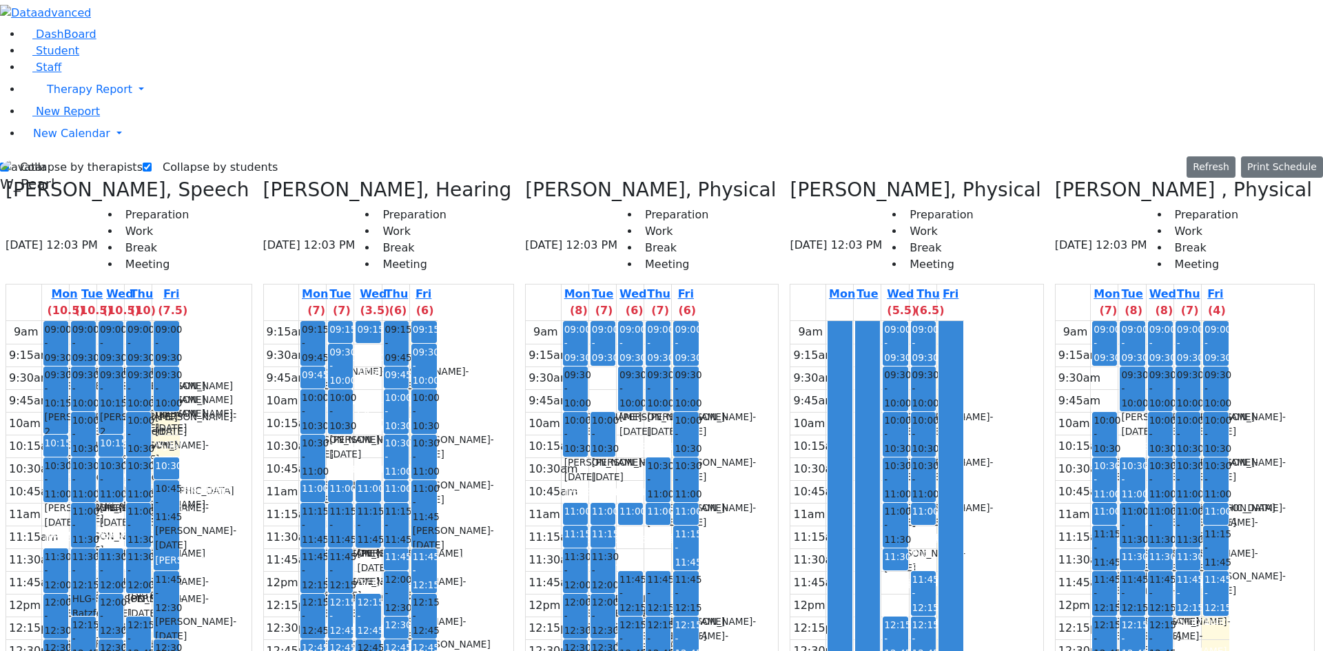
click at [180, 526] on div "9am 9:15am 9:30am 9:45am 10am 10:15am 10:30am 10:45am 11am 11:15am 11:30am 11:4…" at bounding box center [93, 594] width 174 height 546
click at [180, 537] on div "9am 9:15am 9:30am 9:45am 10am 10:15am 10:30am 10:45am 11am 11:15am 11:30am 11:4…" at bounding box center [93, 594] width 174 height 546
click at [180, 539] on div "9am 9:15am 9:30am 9:45am 10am 10:15am 10:30am 10:45am 11am 11:15am 11:30am 11:4…" at bounding box center [93, 594] width 174 height 546
click at [180, 526] on div "9am 9:15am 9:30am 9:45am 10am 10:15am 10:30am 10:45am 11am 11:15am 11:30am 11:4…" at bounding box center [93, 594] width 174 height 546
click at [180, 525] on div "9am 9:15am 9:30am 9:45am 10am 10:15am 10:30am 10:45am 11am 11:15am 11:30am 11:4…" at bounding box center [93, 594] width 174 height 546
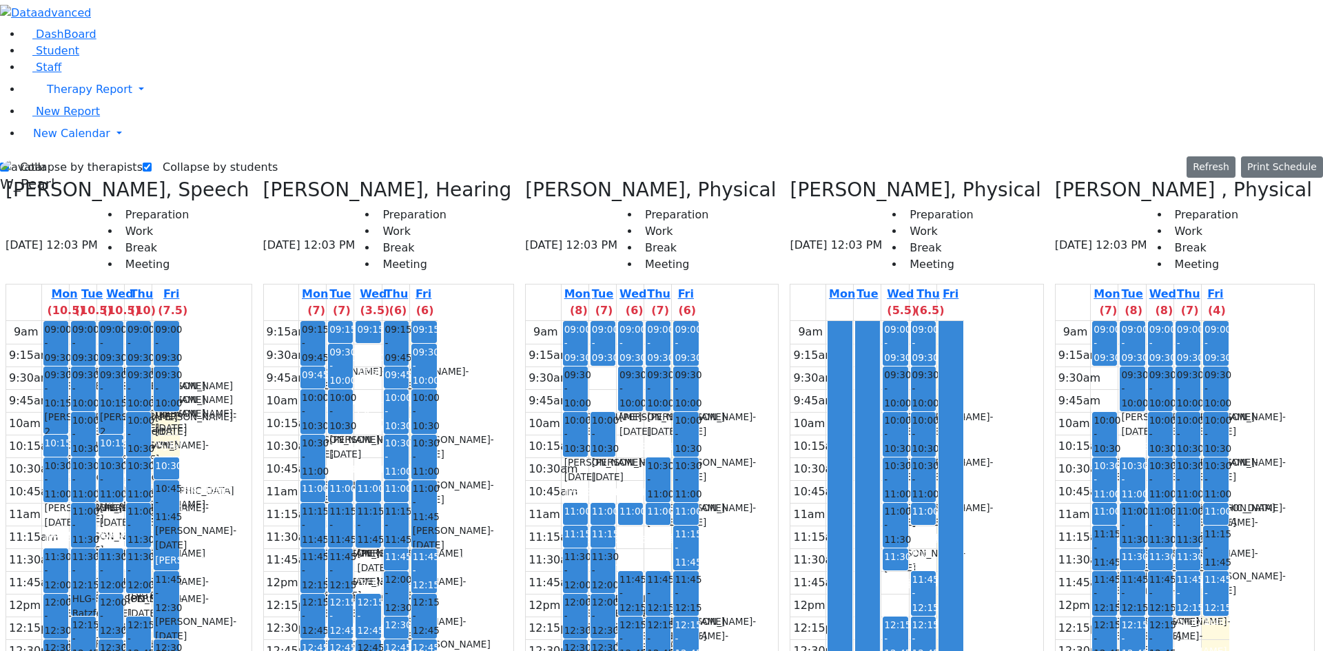
click at [180, 502] on div "9am 9:15am 9:30am 9:45am 10am 10:15am 10:30am 10:45am 11am 11:15am 11:30am 11:4…" at bounding box center [93, 594] width 174 height 546
drag, startPoint x: 214, startPoint y: 510, endPoint x: 214, endPoint y: 517, distance: 6.9
click at [180, 517] on div "9am 9:15am 9:30am 9:45am 10am 10:15am 10:30am 10:45am 11am 11:15am 11:30am 11:4…" at bounding box center [93, 594] width 174 height 546
click at [180, 523] on div "9am 9:15am 9:30am 9:45am 10am 10:15am 10:30am 10:45am 11am 11:15am 11:30am 11:4…" at bounding box center [93, 594] width 174 height 546
click at [180, 539] on div "9am 9:15am 9:30am 9:45am 10am 10:15am 10:30am 10:45am 11am 11:15am 11:30am 11:4…" at bounding box center [93, 594] width 174 height 546
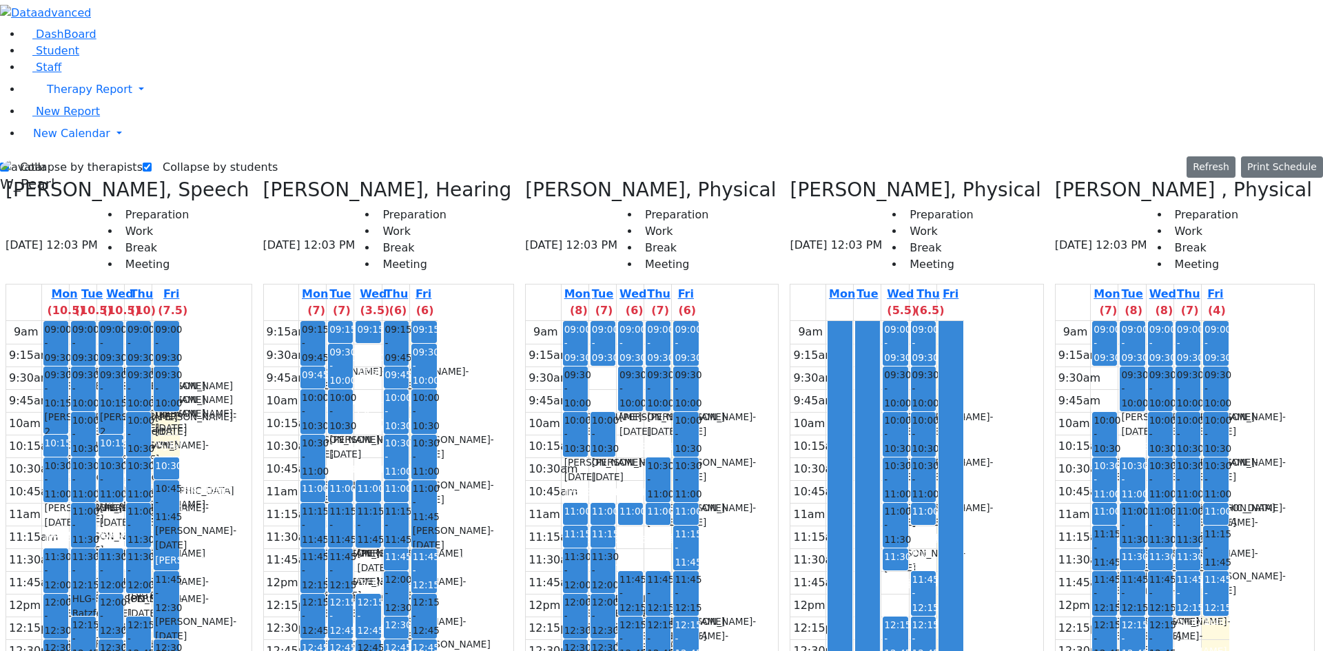
click at [180, 542] on div "9am 9:15am 9:30am 9:45am 10am 10:15am 10:30am 10:45am 11am 11:15am 11:30am 11:4…" at bounding box center [93, 594] width 174 height 546
drag, startPoint x: 211, startPoint y: 528, endPoint x: 210, endPoint y: 521, distance: 6.9
click at [180, 527] on div "9am 9:15am 9:30am 9:45am 10am 10:15am 10:30am 10:45am 11am 11:15am 11:30am 11:4…" at bounding box center [93, 594] width 174 height 546
click at [180, 519] on div "9am 9:15am 9:30am 9:45am 10am 10:15am 10:30am 10:45am 11am 11:15am 11:30am 11:4…" at bounding box center [93, 594] width 174 height 546
click at [180, 507] on div "9am 9:15am 9:30am 9:45am 10am 10:15am 10:30am 10:45am 11am 11:15am 11:30am 11:4…" at bounding box center [93, 594] width 174 height 546
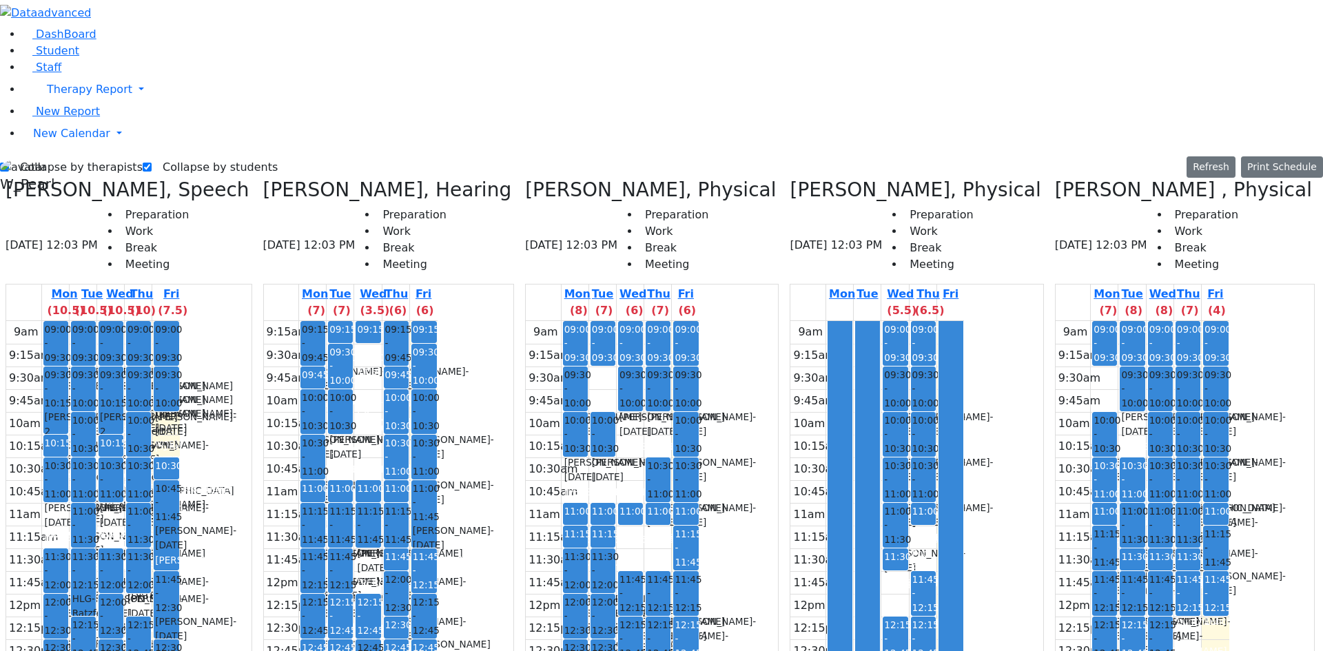
click at [180, 518] on div "9am 9:15am 9:30am 9:45am 10am 10:15am 10:30am 10:45am 11am 11:15am 11:30am 11:4…" at bounding box center [93, 594] width 174 height 546
click at [180, 521] on div "9am 9:15am 9:30am 9:45am 10am 10:15am 10:30am 10:45am 11am 11:15am 11:30am 11:4…" at bounding box center [93, 594] width 174 height 546
drag, startPoint x: 193, startPoint y: 524, endPoint x: 205, endPoint y: 524, distance: 12.4
click at [180, 524] on div "9am 9:15am 9:30am 9:45am 10am 10:15am 10:30am 10:45am 11am 11:15am 11:30am 11:4…" at bounding box center [93, 594] width 174 height 546
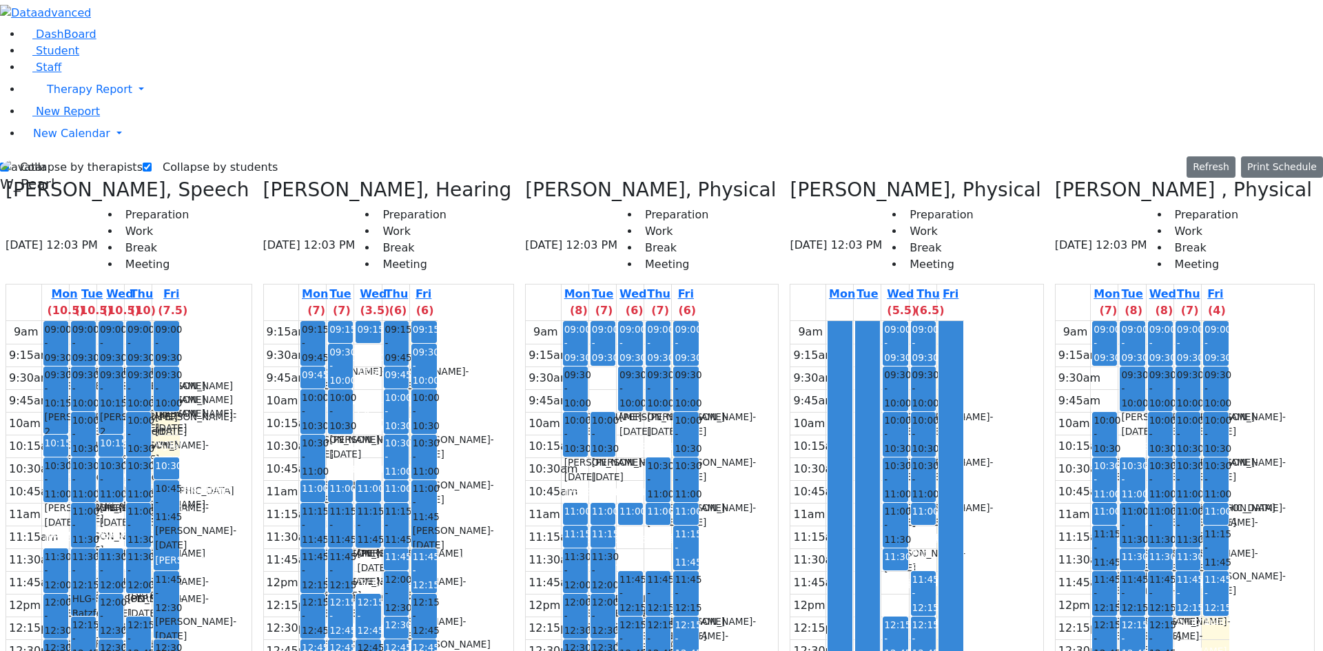
click at [180, 537] on div "9am 9:15am 9:30am 9:45am 10am 10:15am 10:30am 10:45am 11am 11:15am 11:30am 11:4…" at bounding box center [93, 594] width 174 height 546
drag, startPoint x: 212, startPoint y: 537, endPoint x: 214, endPoint y: 524, distance: 13.2
drag, startPoint x: 189, startPoint y: 524, endPoint x: 187, endPoint y: 537, distance: 13.3
click at [180, 537] on div "9am 9:15am 9:30am 9:45am 10am 10:15am 10:30am 10:45am 11am 11:15am 11:30am 11:4…" at bounding box center [93, 594] width 174 height 546
drag, startPoint x: 130, startPoint y: 526, endPoint x: 130, endPoint y: 543, distance: 16.5
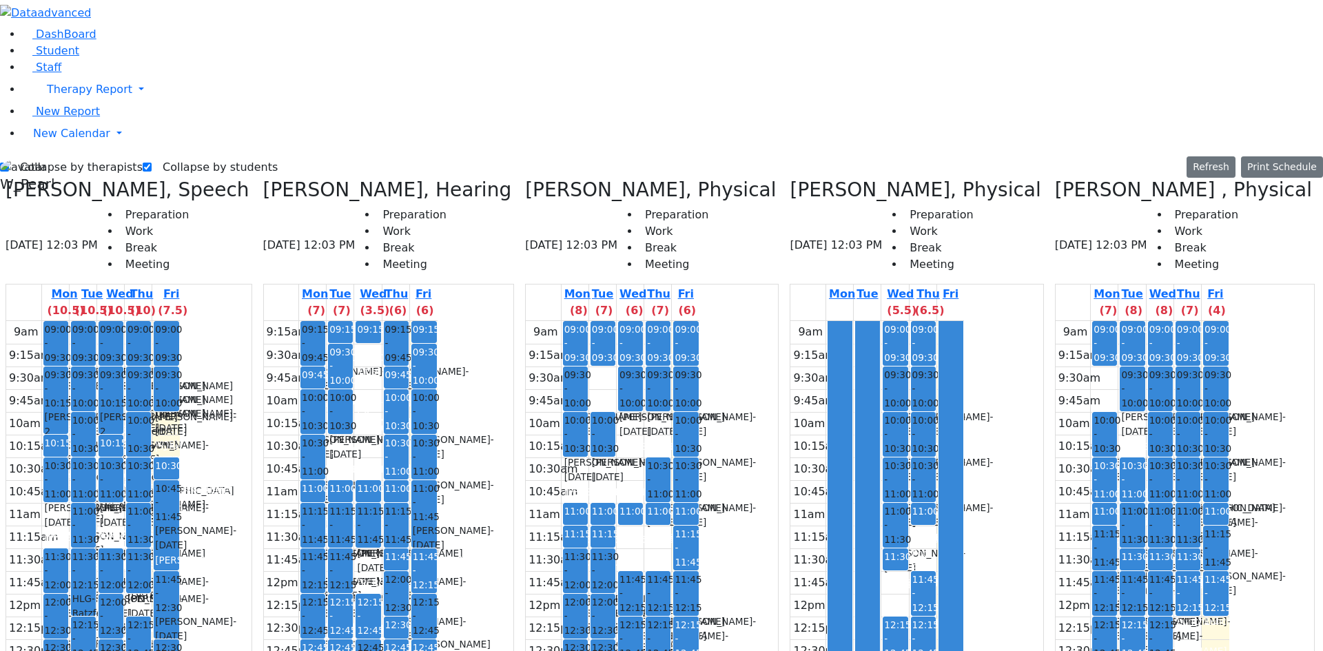
click at [130, 543] on div "9am 9:15am 9:30am 9:45am 10am 10:15am 10:30am 10:45am 11am 11:15am 11:30am 11:4…" at bounding box center [93, 594] width 174 height 546
click at [69, 321] on div "09:00 - 09:30 Goldstein Hershkowitz Shimon - 09/06/2017 הערשקאוויטש שמעון Renzo…" at bounding box center [55, 594] width 27 height 546
